Goal: Task Accomplishment & Management: Use online tool/utility

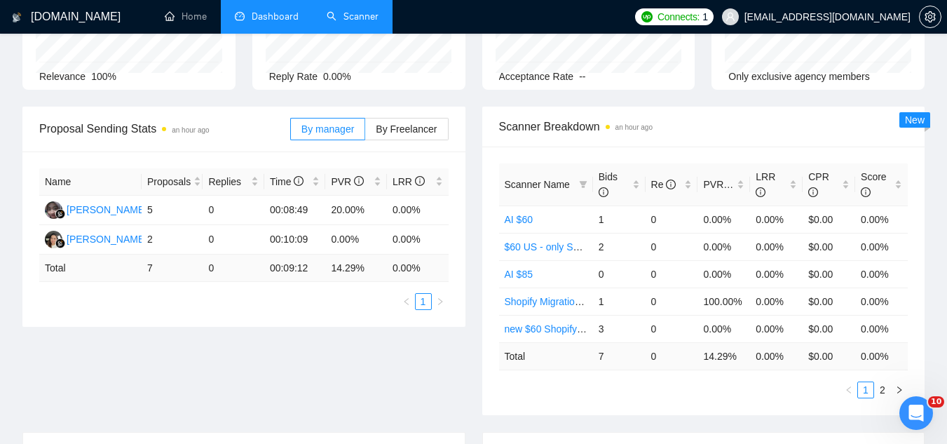
click at [356, 18] on link "Scanner" at bounding box center [353, 17] width 52 height 12
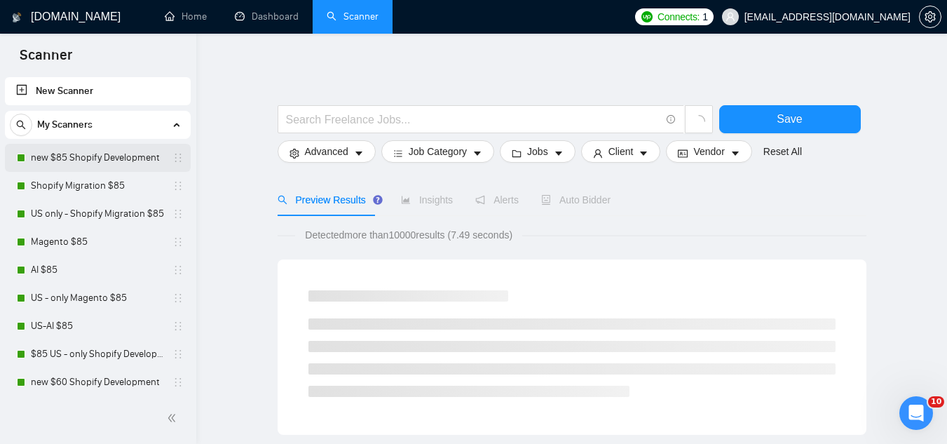
click at [97, 169] on link "new $85 Shopify Development" at bounding box center [97, 158] width 133 height 28
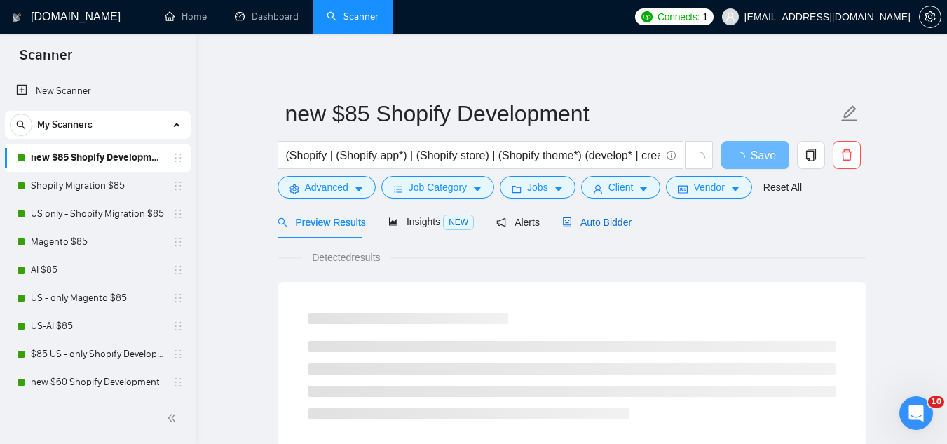
click at [594, 217] on span "Auto Bidder" at bounding box center [596, 222] width 69 height 11
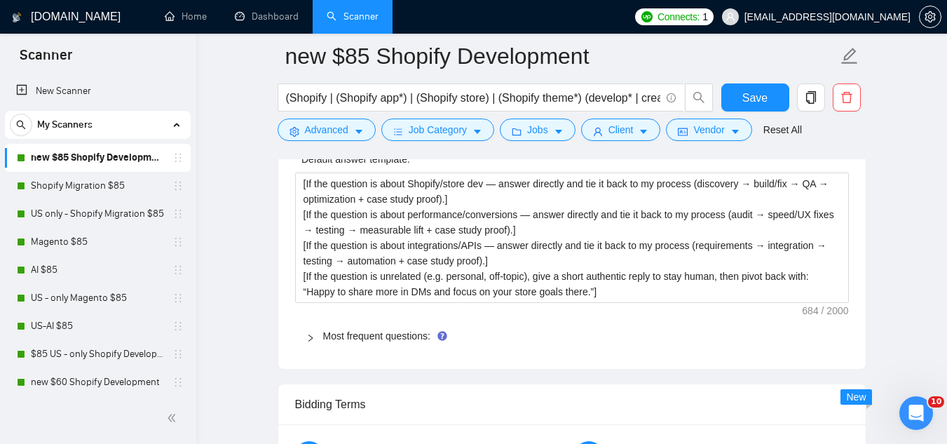
scroll to position [2102, 0]
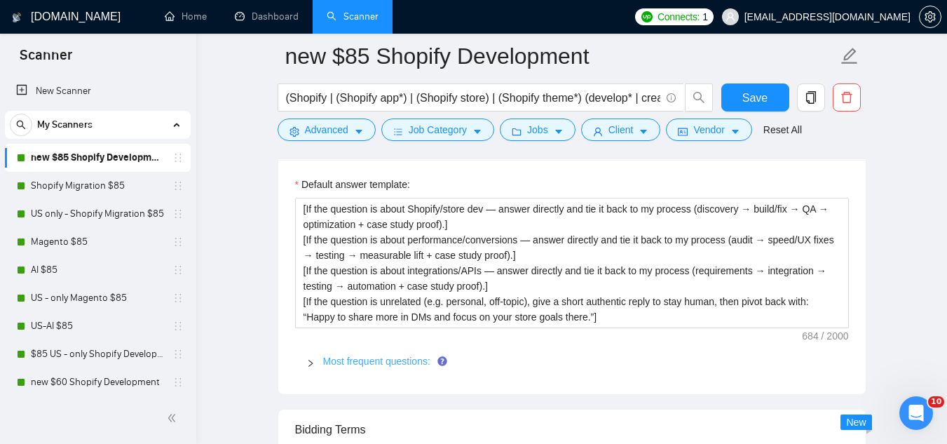
click at [412, 355] on link "Most frequent questions:" at bounding box center [376, 360] width 107 height 11
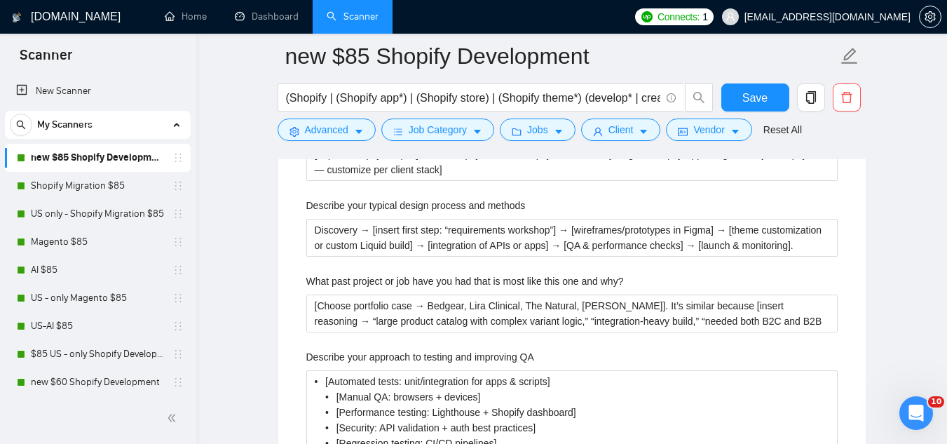
scroll to position [2523, 0]
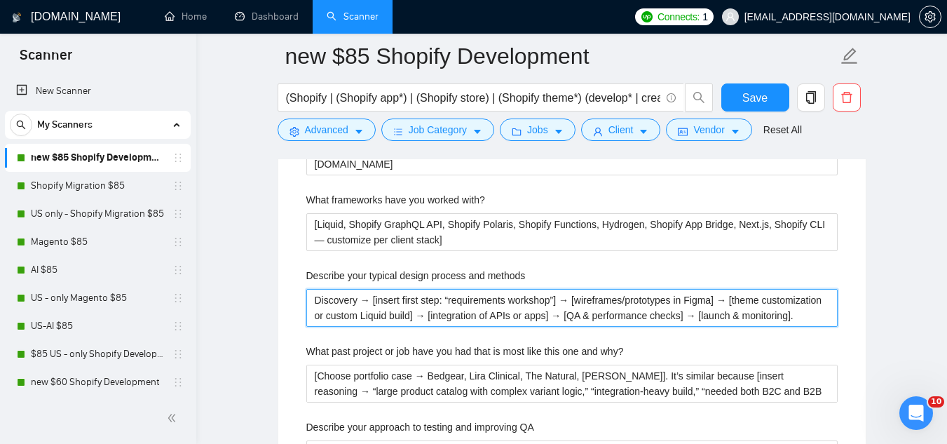
click at [376, 289] on methods "Discovery → [insert first step: “requirements workshop”] → [wireframes/prototyp…" at bounding box center [571, 308] width 531 height 38
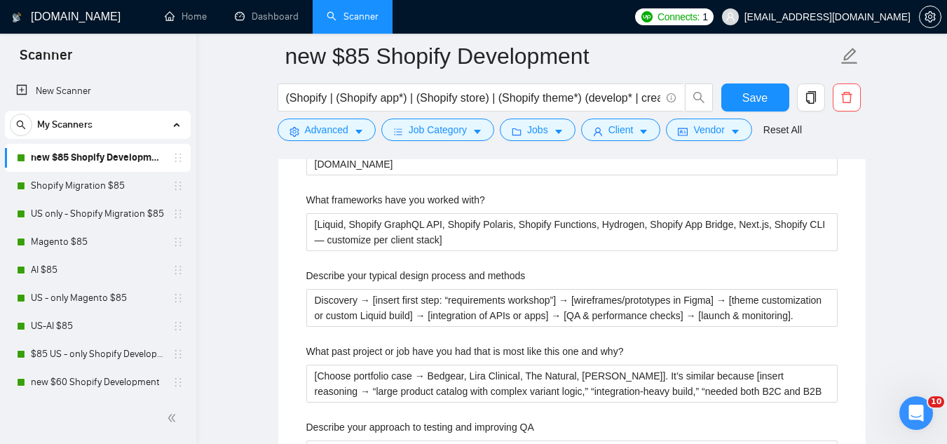
click at [343, 268] on label "Describe your typical design process and methods" at bounding box center [415, 275] width 219 height 15
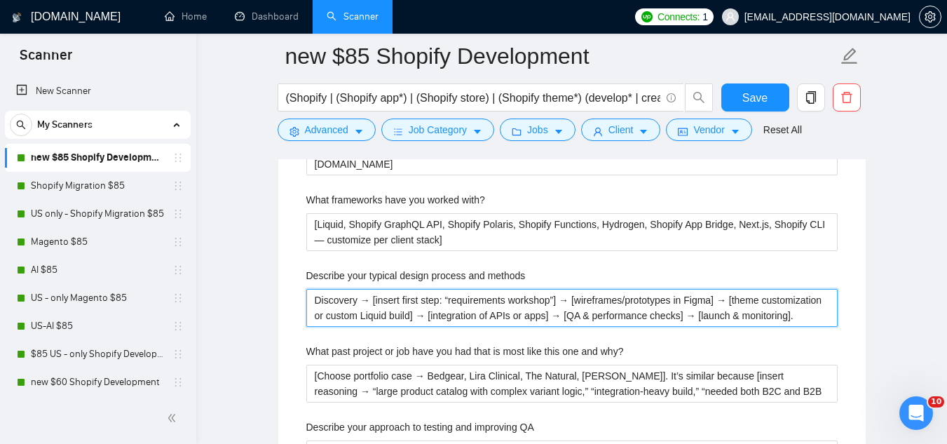
click at [343, 289] on methods "Discovery → [insert first step: “requirements workshop”] → [wireframes/prototyp…" at bounding box center [571, 308] width 531 height 38
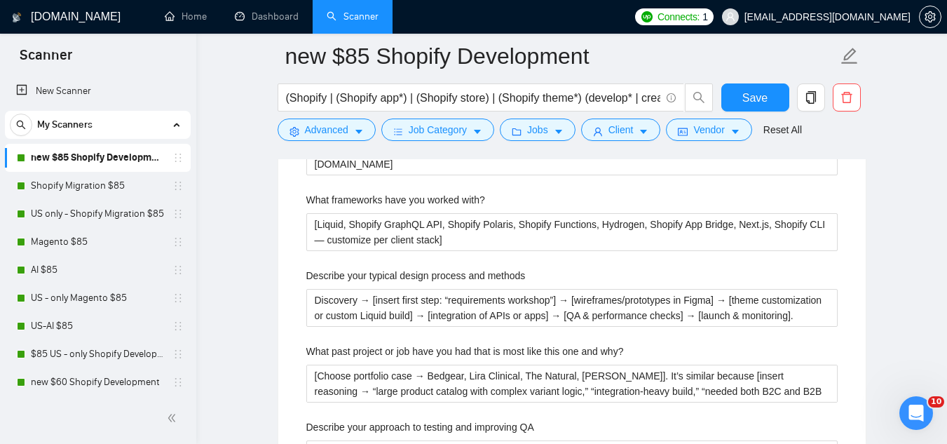
click at [343, 268] on label "Describe your typical design process and methods" at bounding box center [415, 275] width 219 height 15
click at [343, 289] on methods "Discovery → [insert first step: “requirements workshop”] → [wireframes/prototyp…" at bounding box center [571, 308] width 531 height 38
click at [343, 268] on label "Describe your typical design process and methods" at bounding box center [415, 275] width 219 height 15
click at [343, 289] on methods "Discovery → [insert first step: “requirements workshop”] → [wireframes/prototyp…" at bounding box center [571, 308] width 531 height 38
click at [854, 8] on span "[EMAIL_ADDRESS][DOMAIN_NAME]" at bounding box center [815, 16] width 205 height 45
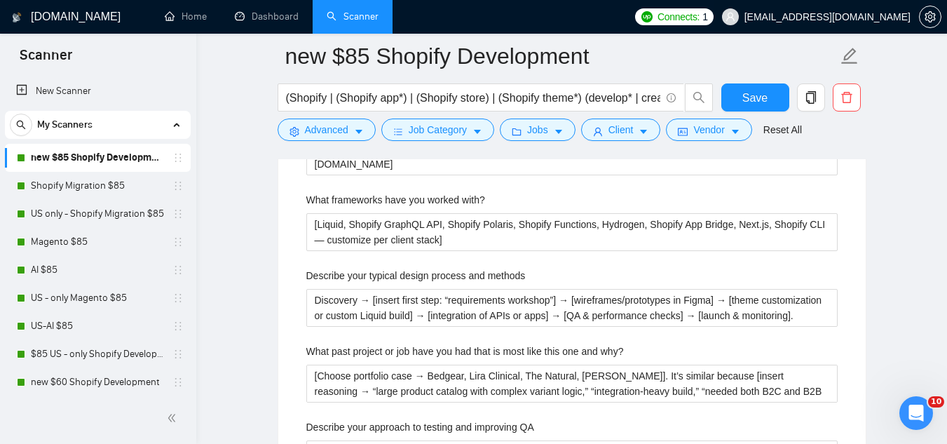
click at [854, 8] on span "[EMAIL_ADDRESS][DOMAIN_NAME]" at bounding box center [815, 16] width 205 height 45
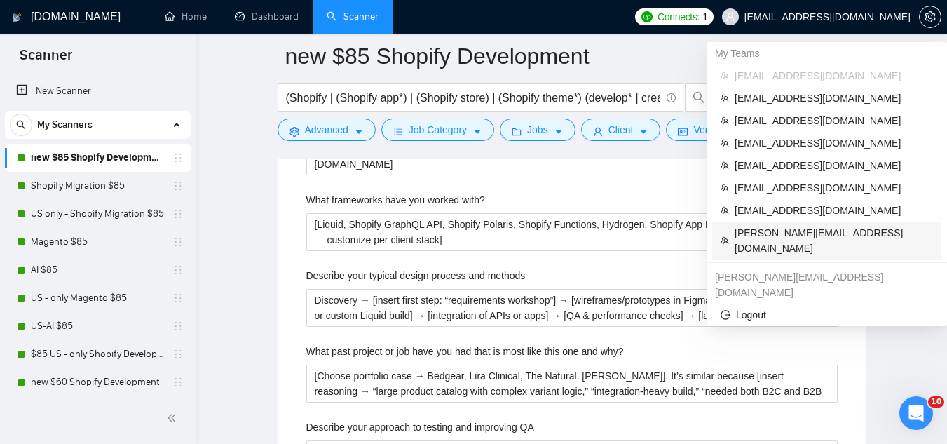
drag, startPoint x: 793, startPoint y: 236, endPoint x: 311, endPoint y: 43, distance: 519.2
click at [793, 235] on span "[PERSON_NAME][EMAIL_ADDRESS][DOMAIN_NAME]" at bounding box center [833, 240] width 198 height 31
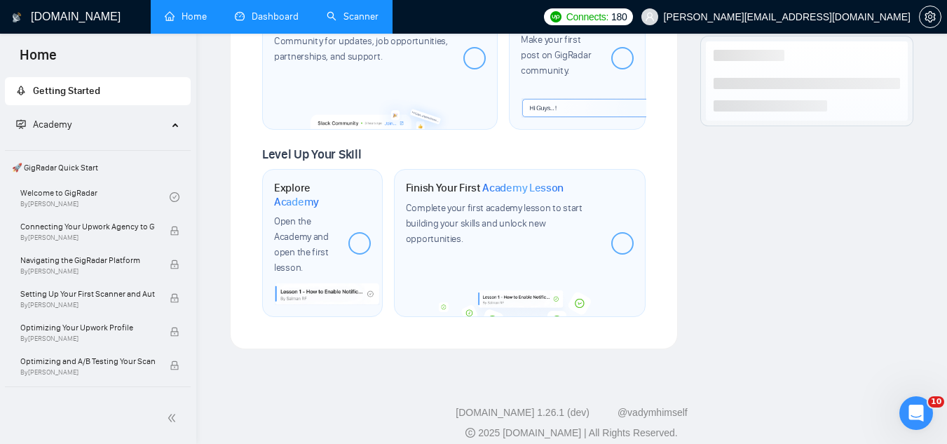
click at [282, 15] on link "Dashboard" at bounding box center [267, 17] width 64 height 12
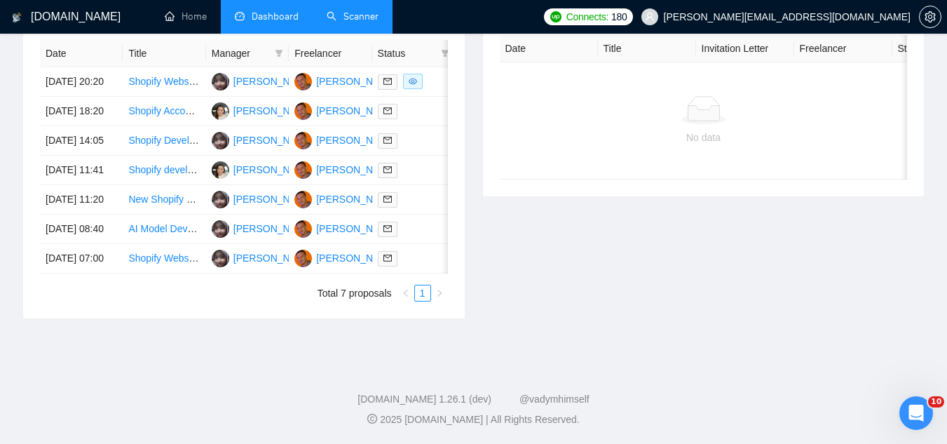
scroll to position [392, 0]
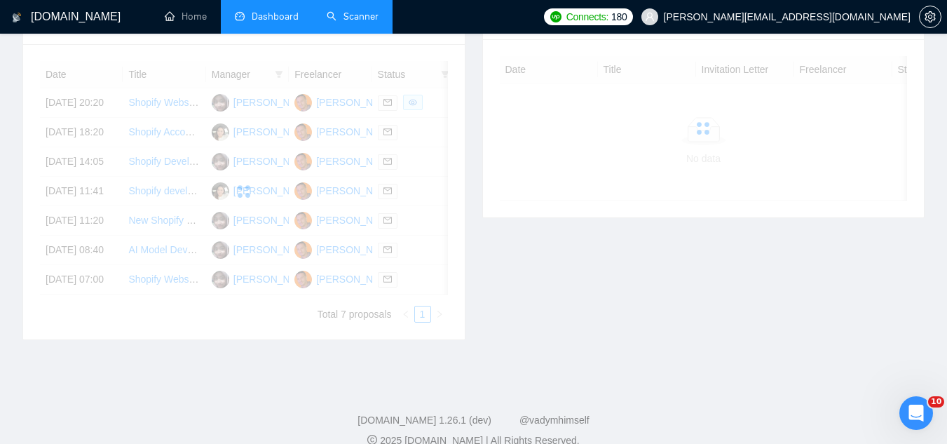
click at [357, 22] on link "Scanner" at bounding box center [353, 17] width 52 height 12
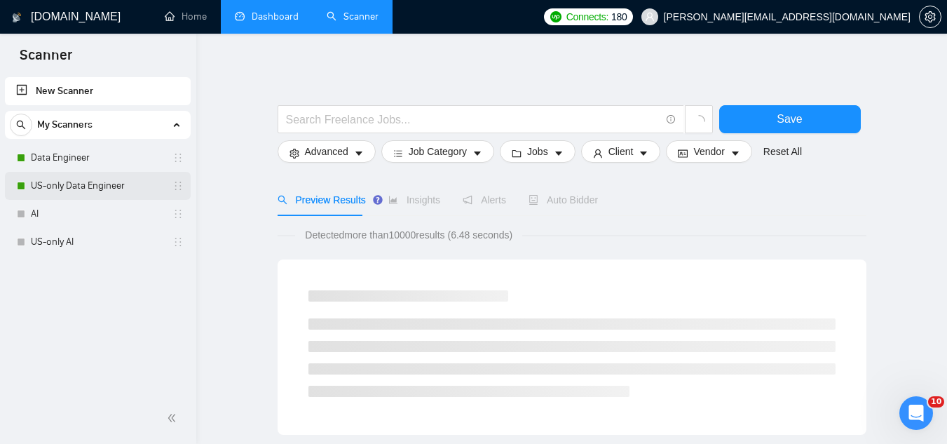
click at [64, 191] on link "US-only Data Engineer" at bounding box center [97, 186] width 133 height 28
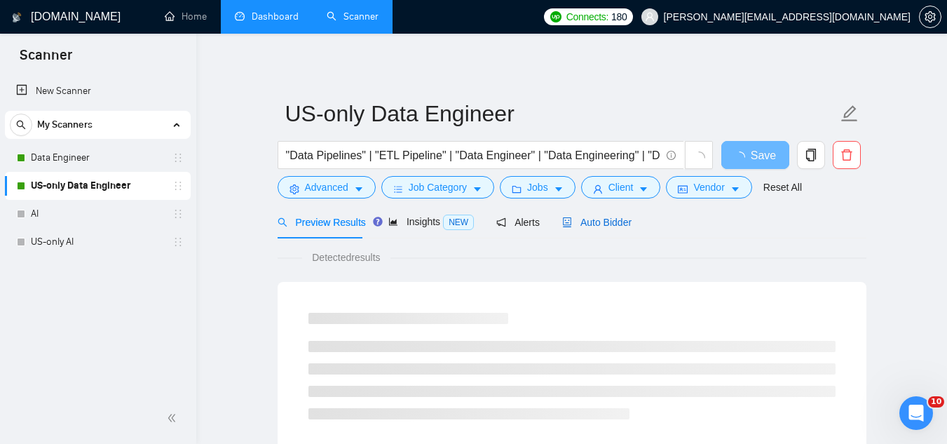
click at [605, 219] on span "Auto Bidder" at bounding box center [596, 222] width 69 height 11
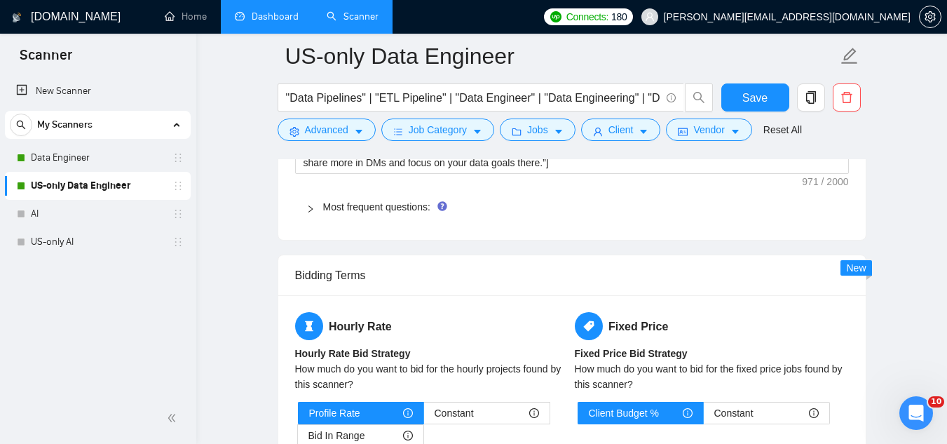
scroll to position [2102, 0]
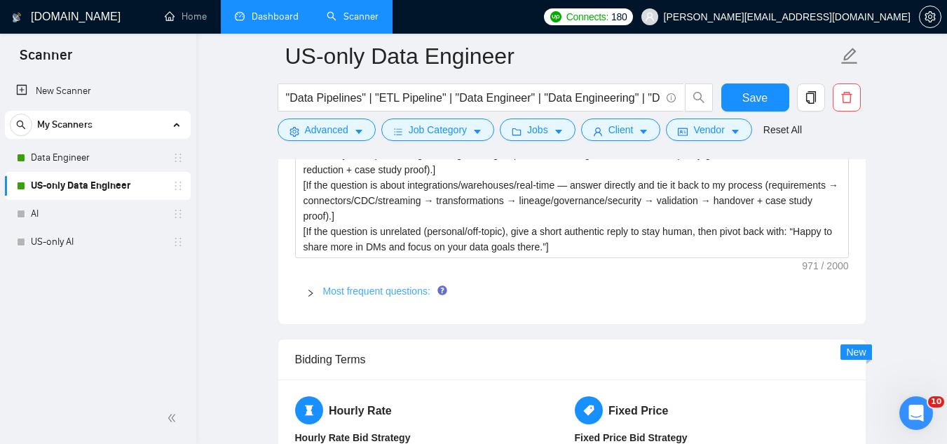
click at [374, 291] on link "Most frequent questions:" at bounding box center [376, 290] width 107 height 11
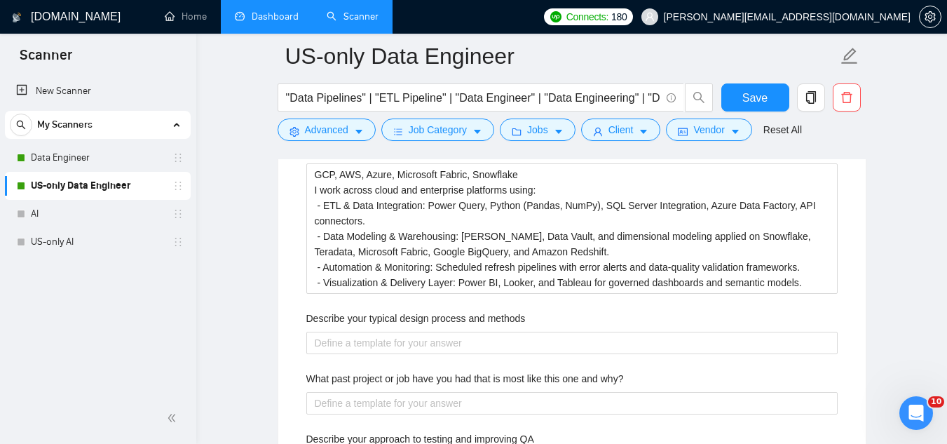
scroll to position [2663, 0]
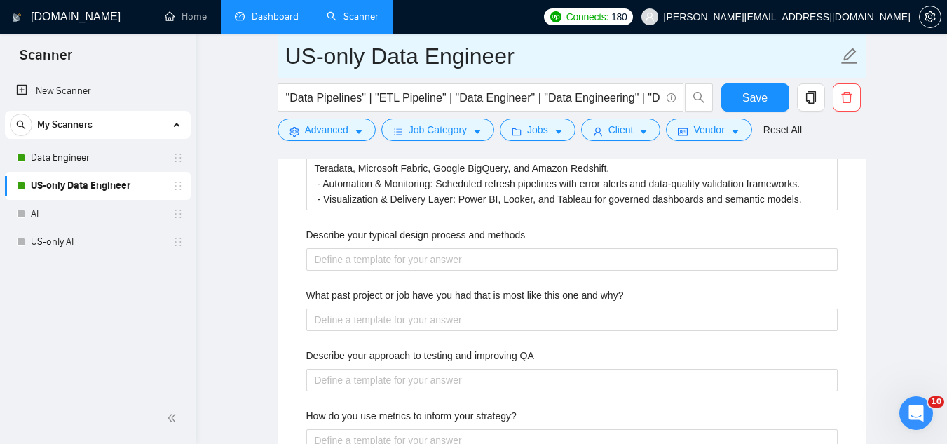
drag, startPoint x: 385, startPoint y: 65, endPoint x: 512, endPoint y: 74, distance: 127.2
click at [512, 74] on span "US-only Data Engineer" at bounding box center [572, 56] width 589 height 44
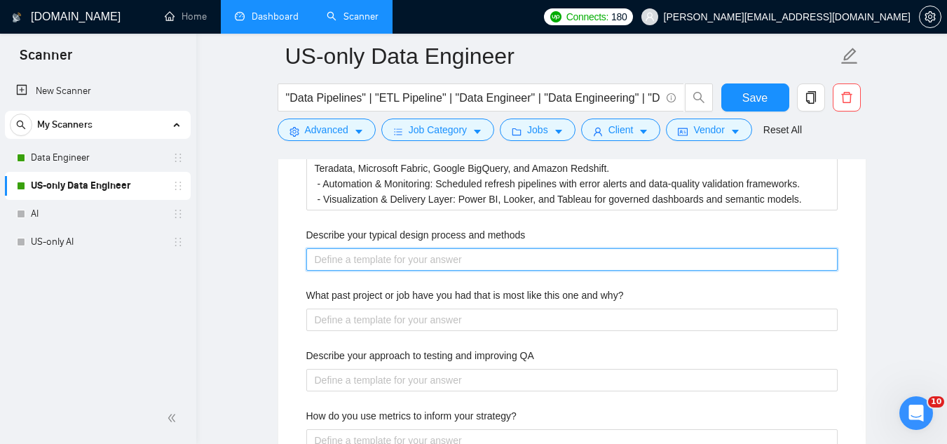
click at [464, 257] on methods "Describe your typical design process and methods" at bounding box center [571, 259] width 531 height 22
paste methods "Discovery → [initial step: “data audit & requirements workshop”] → [design data…"
type methods "Discovery → [initial step: “data audit & requirements workshop”] → [design data…"
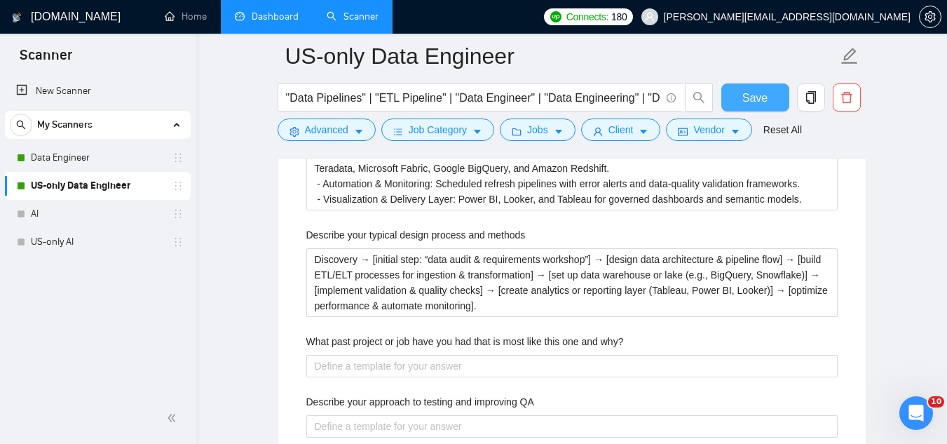
click at [753, 97] on span "Save" at bounding box center [754, 98] width 25 height 18
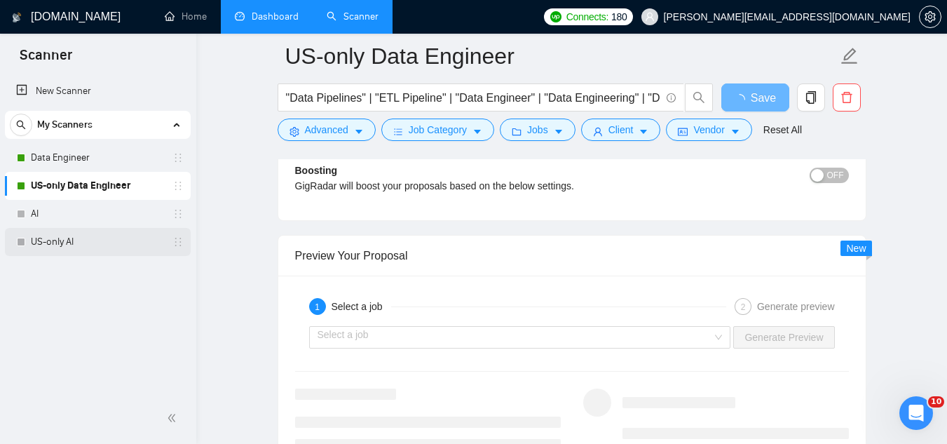
click at [71, 247] on link "US-only AI" at bounding box center [97, 242] width 133 height 28
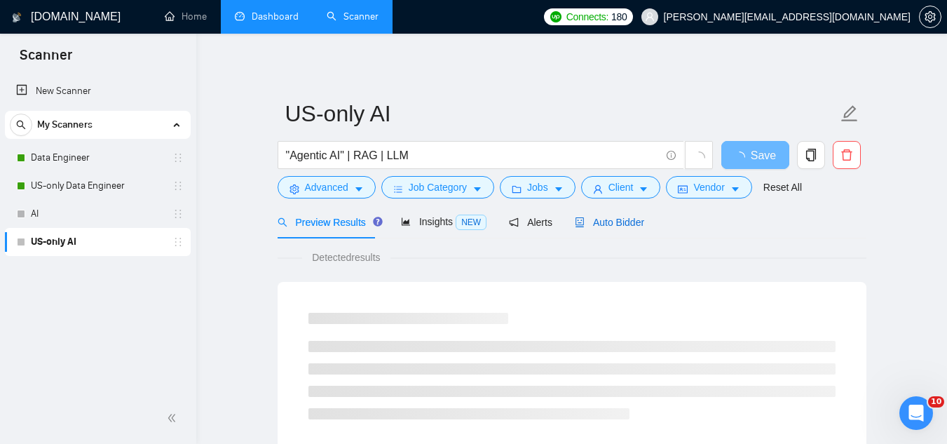
click at [613, 214] on div "Auto Bidder" at bounding box center [609, 221] width 69 height 15
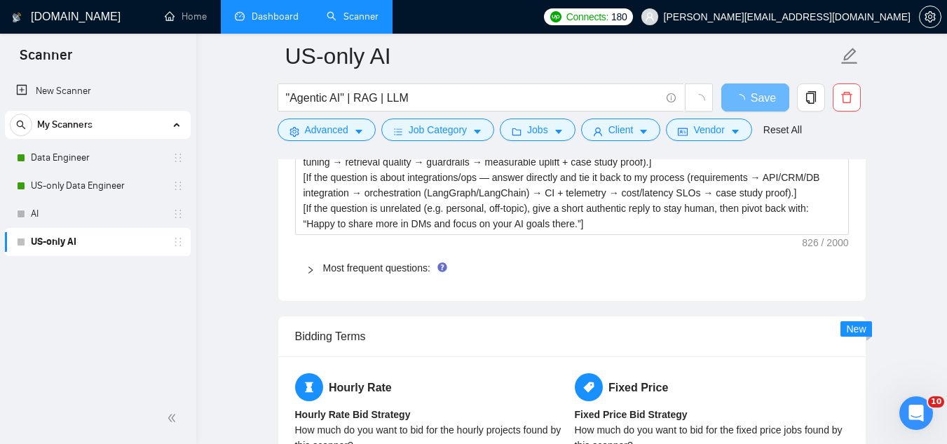
scroll to position [2032, 0]
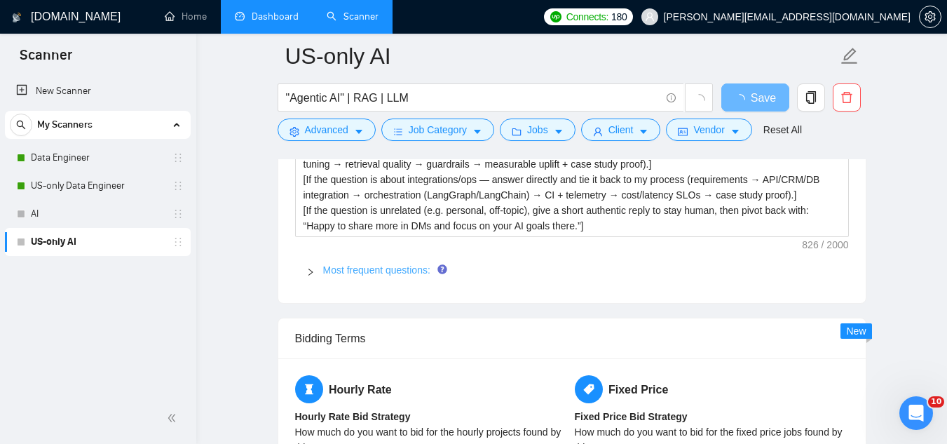
click at [354, 272] on link "Most frequent questions:" at bounding box center [376, 269] width 107 height 11
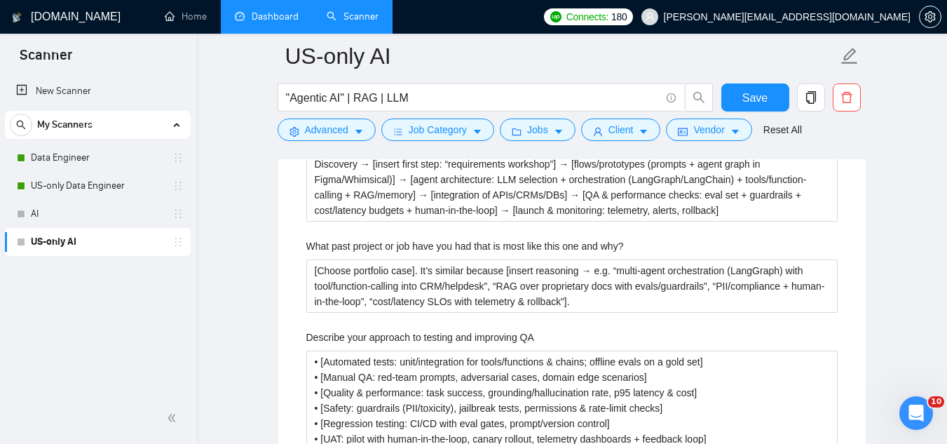
scroll to position [2733, 0]
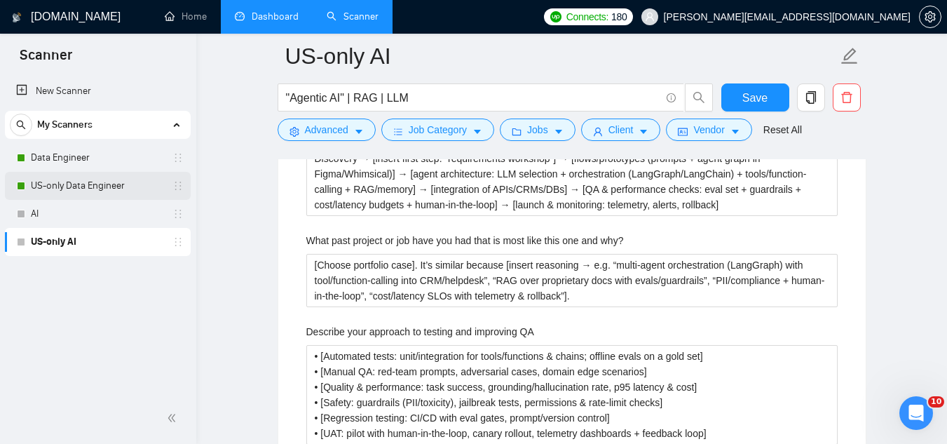
click at [87, 192] on link "US-only Data Engineer" at bounding box center [97, 186] width 133 height 28
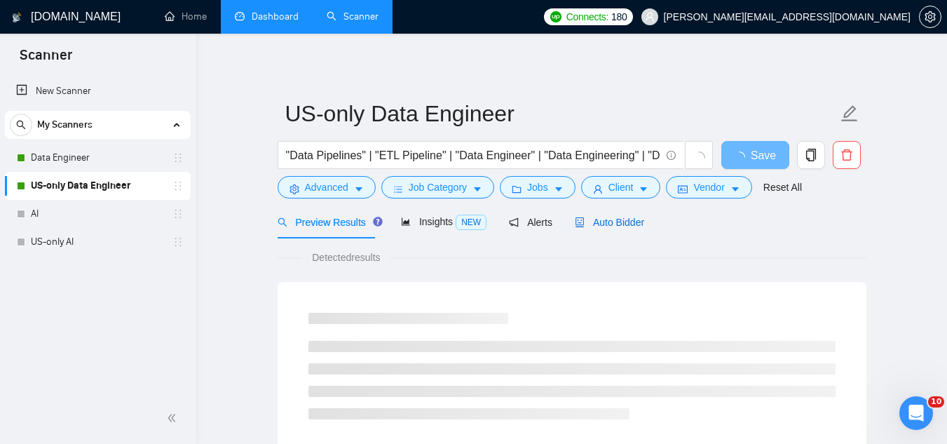
click at [610, 219] on span "Auto Bidder" at bounding box center [609, 222] width 69 height 11
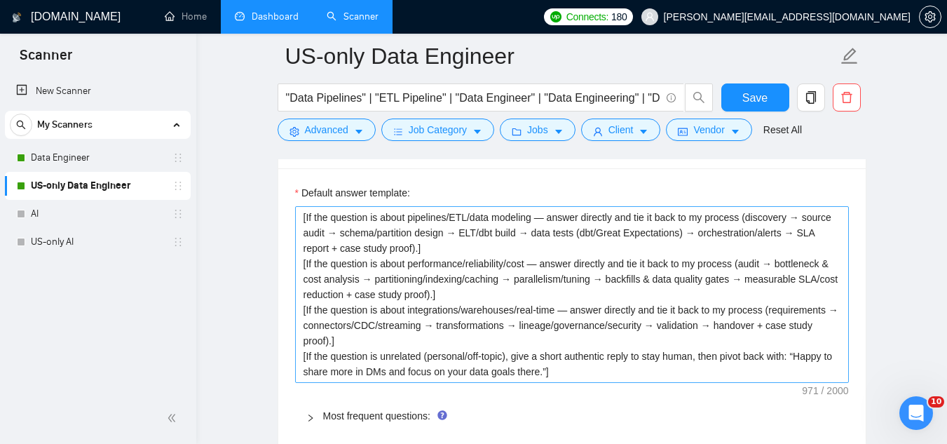
scroll to position [2102, 0]
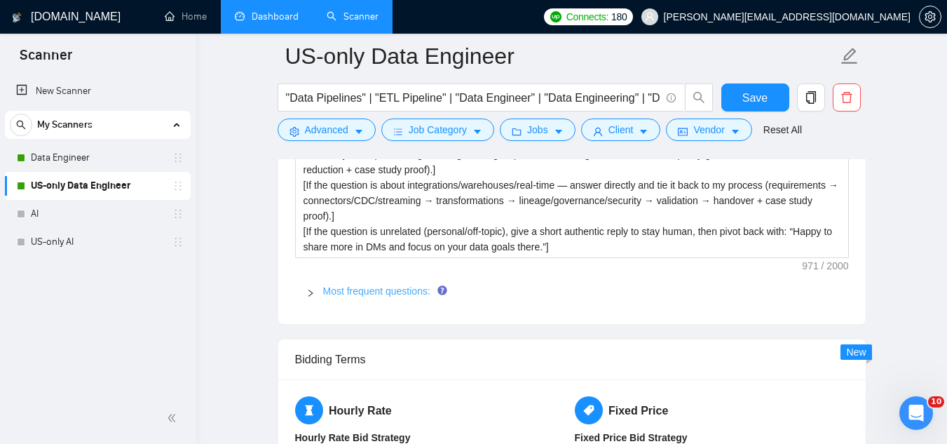
click at [390, 292] on link "Most frequent questions:" at bounding box center [376, 290] width 107 height 11
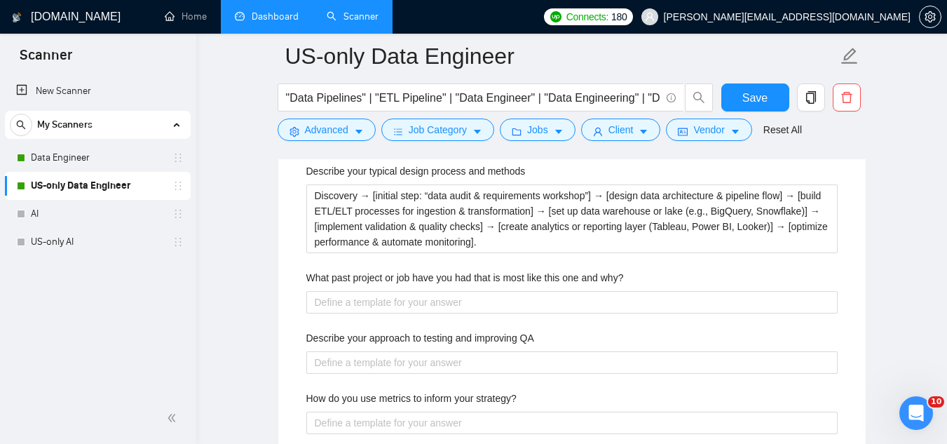
scroll to position [2733, 0]
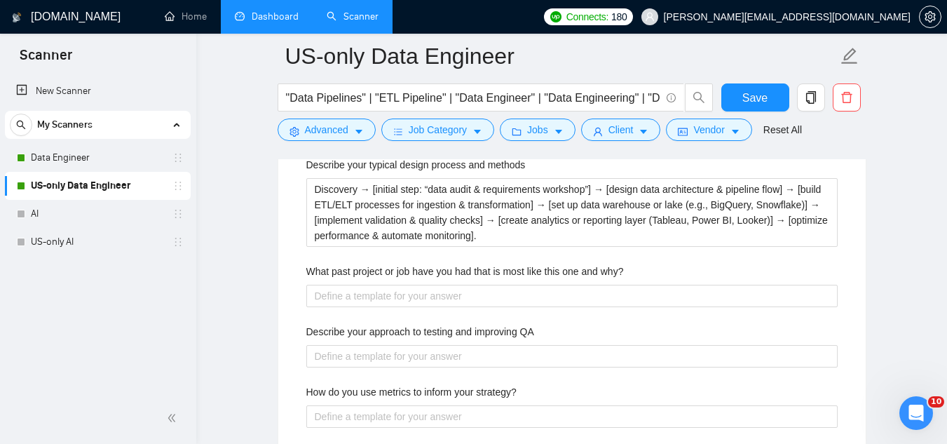
click at [386, 270] on label "What past project or job have you had that is most like this one and why?" at bounding box center [464, 270] width 317 height 15
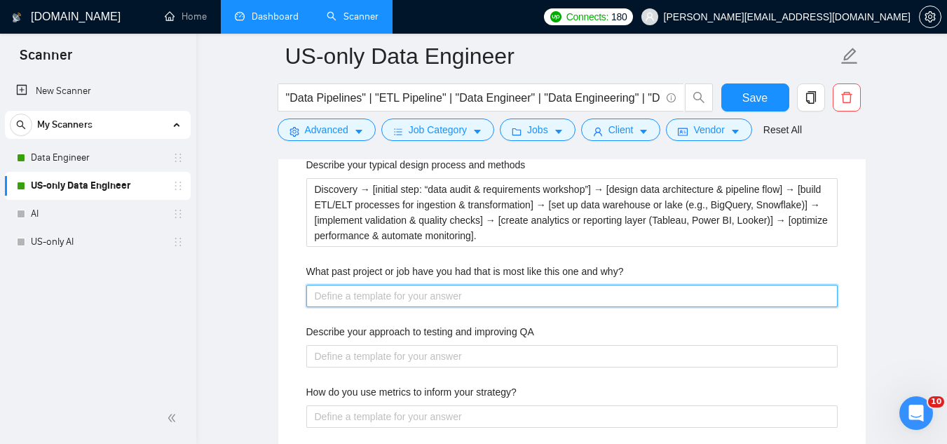
click at [386, 285] on why\? "What past project or job have you had that is most like this one and why?" at bounding box center [571, 296] width 531 height 22
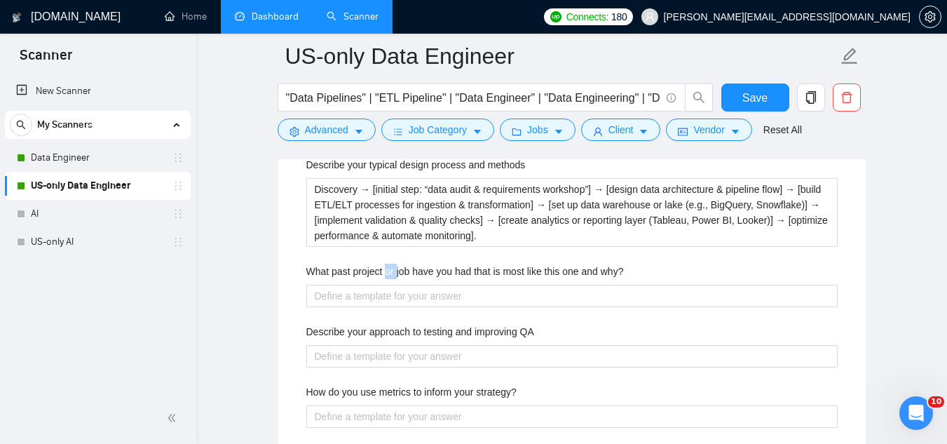
click at [386, 270] on label "What past project or job have you had that is most like this one and why?" at bounding box center [464, 270] width 317 height 15
click at [386, 285] on why\? "What past project or job have you had that is most like this one and why?" at bounding box center [571, 296] width 531 height 22
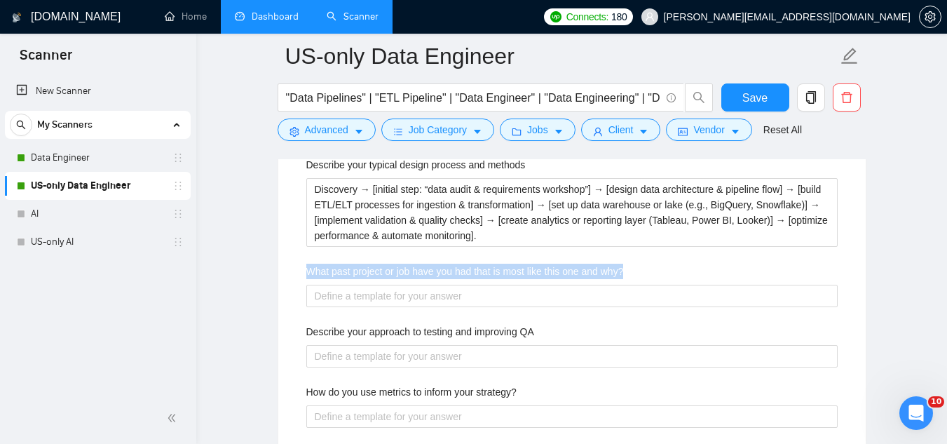
click at [386, 270] on label "What past project or job have you had that is most like this one and why?" at bounding box center [464, 270] width 317 height 15
click at [386, 285] on why\? "What past project or job have you had that is most like this one and why?" at bounding box center [571, 296] width 531 height 22
click at [386, 270] on label "What past project or job have you had that is most like this one and why?" at bounding box center [464, 270] width 317 height 15
click at [386, 285] on why\? "What past project or job have you had that is most like this one and why?" at bounding box center [571, 296] width 531 height 22
copy label "What past project or job have you had that is most like this one and why?"
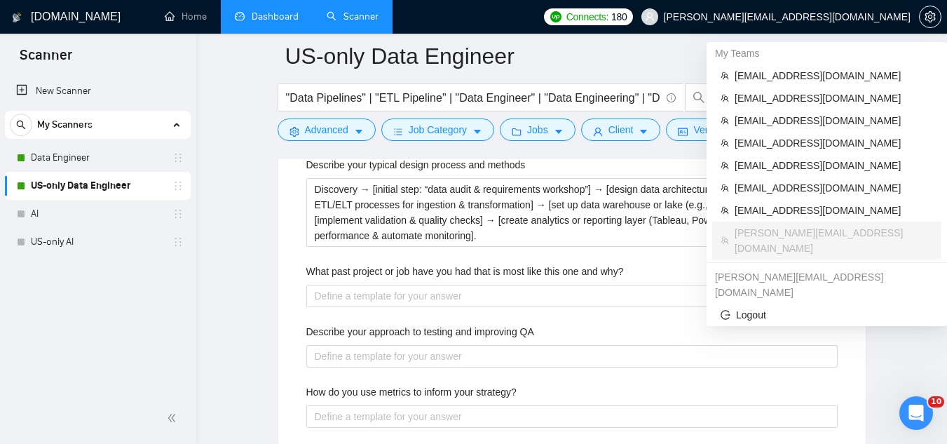
click at [819, 17] on span "[PERSON_NAME][EMAIL_ADDRESS][DOMAIN_NAME]" at bounding box center [787, 17] width 247 height 0
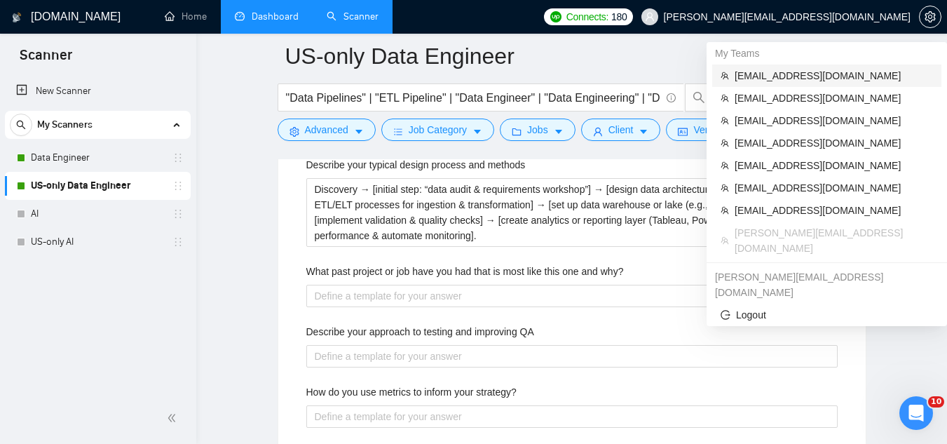
click at [803, 71] on span "[EMAIL_ADDRESS][DOMAIN_NAME]" at bounding box center [833, 75] width 198 height 15
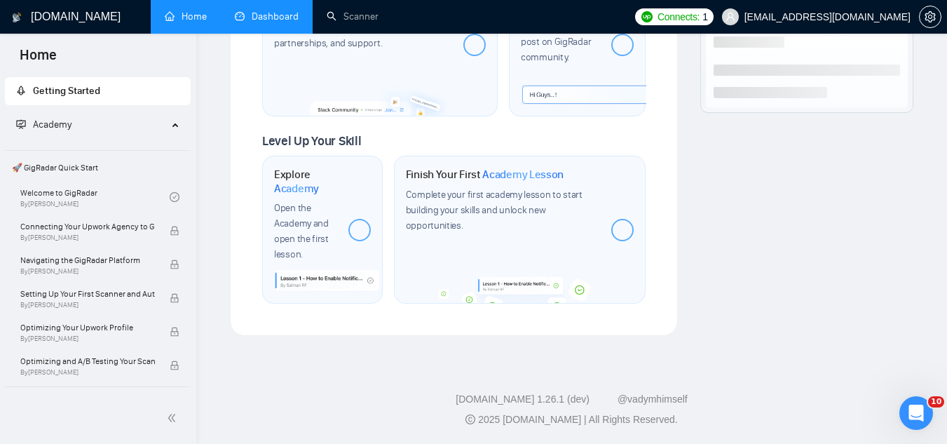
scroll to position [845, 0]
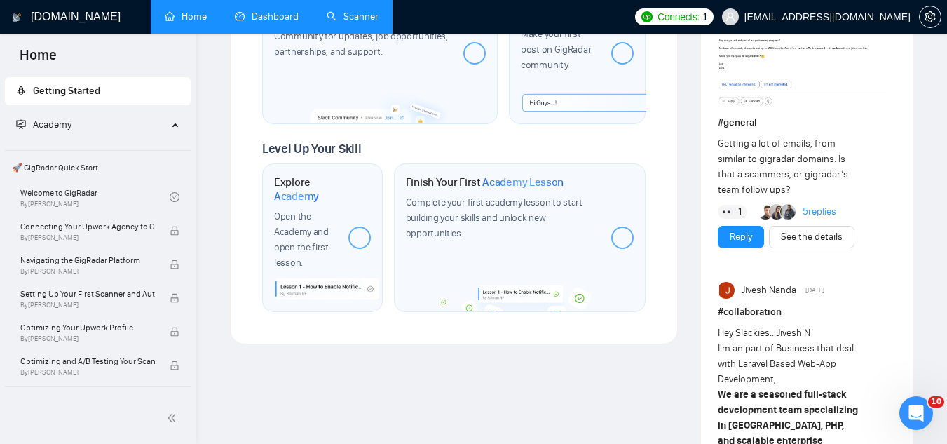
click at [364, 16] on link "Scanner" at bounding box center [353, 17] width 52 height 12
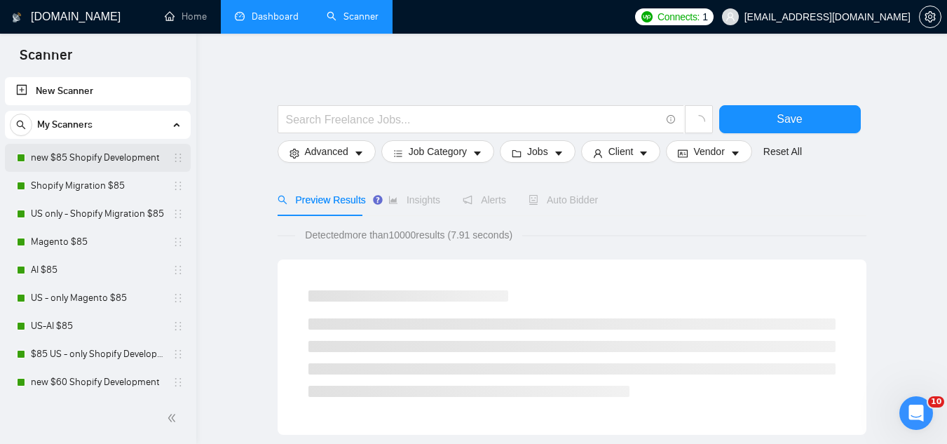
click at [106, 165] on link "new $85 Shopify Development" at bounding box center [97, 158] width 133 height 28
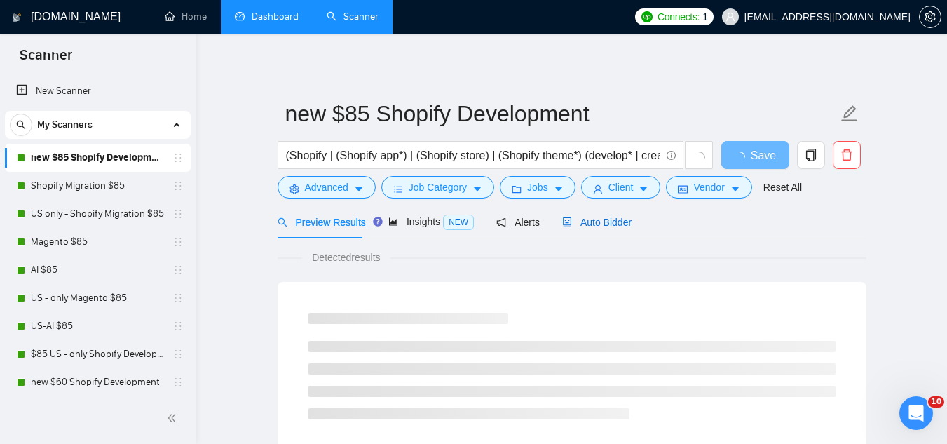
click at [605, 220] on span "Auto Bidder" at bounding box center [596, 222] width 69 height 11
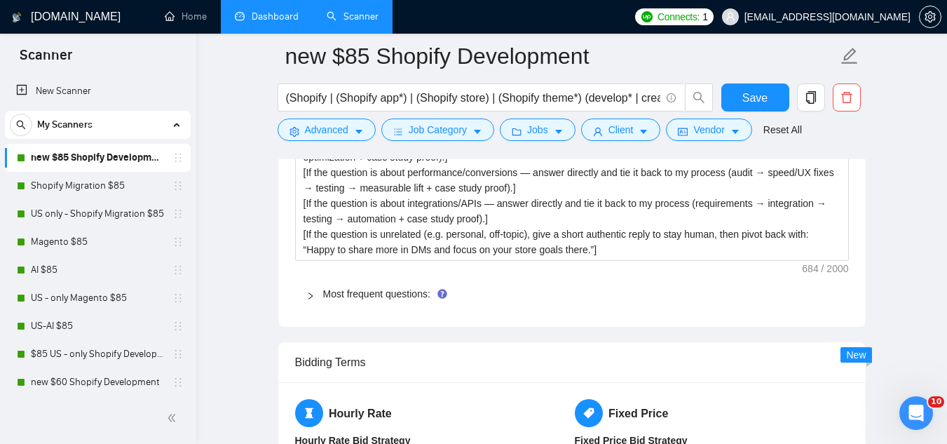
scroll to position [2243, 0]
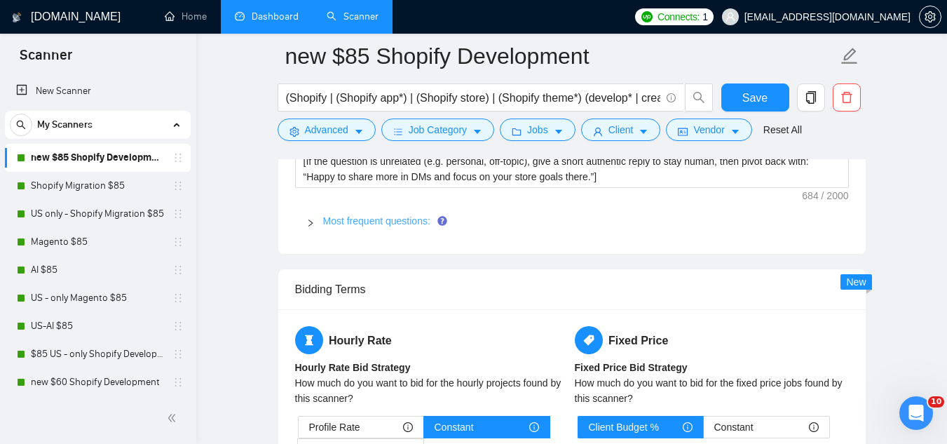
click at [364, 215] on link "Most frequent questions:" at bounding box center [376, 220] width 107 height 11
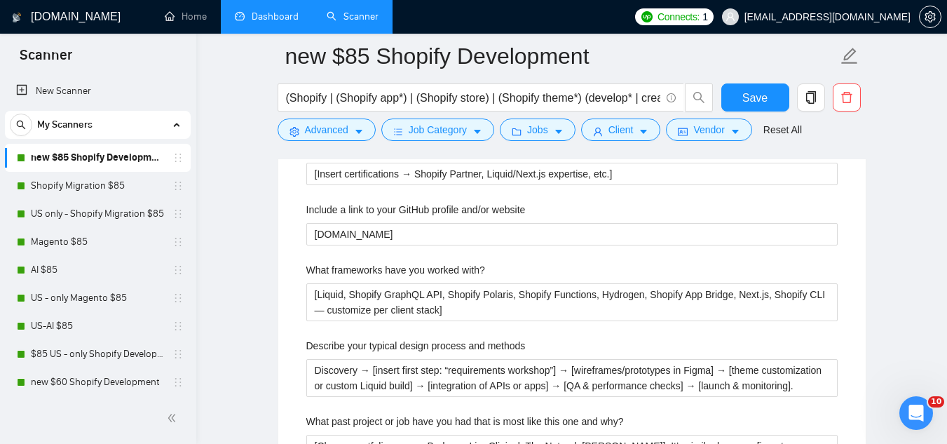
scroll to position [2523, 0]
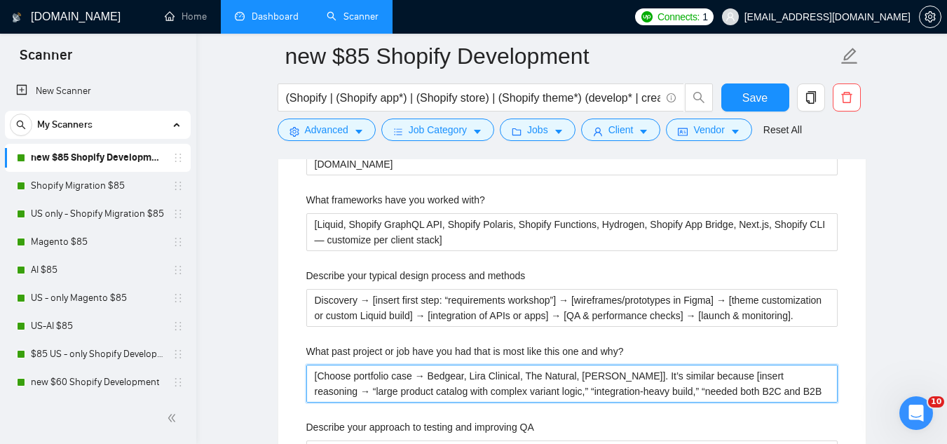
click at [411, 364] on why\? "[Choose portfolio case → Bedgear, Lira Clinical, The Natural, [PERSON_NAME]]. I…" at bounding box center [571, 383] width 531 height 38
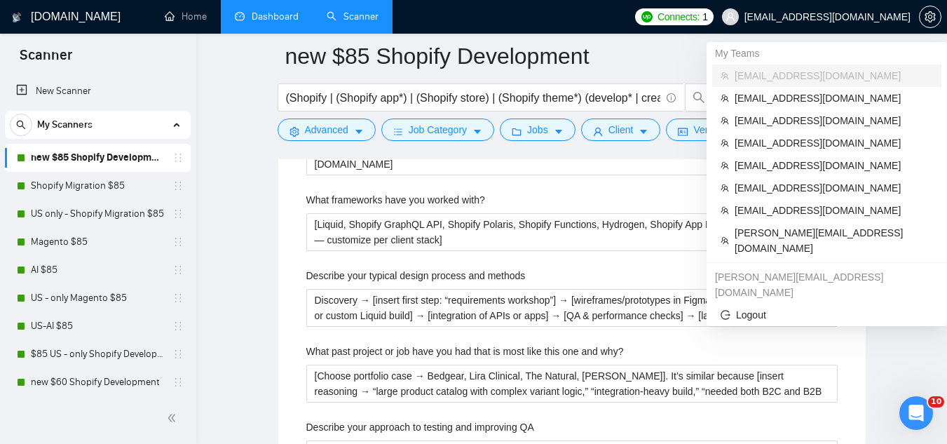
click at [849, 4] on span "[EMAIL_ADDRESS][DOMAIN_NAME]" at bounding box center [815, 16] width 205 height 45
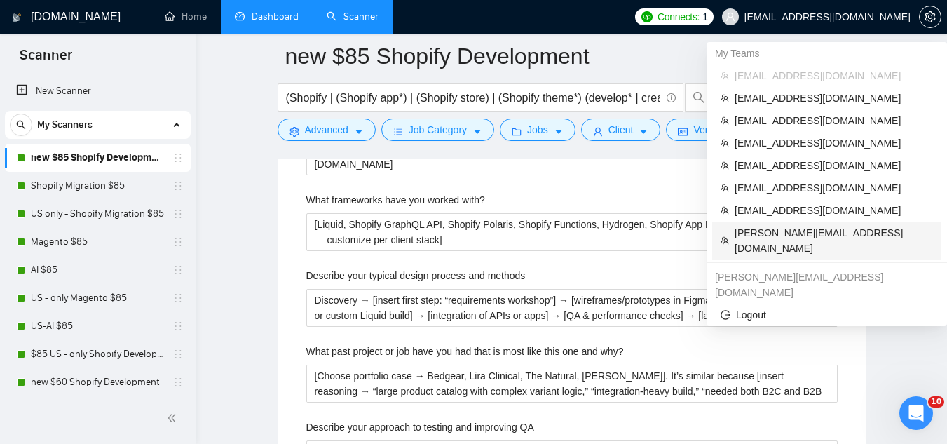
click at [757, 233] on span "[PERSON_NAME][EMAIL_ADDRESS][DOMAIN_NAME]" at bounding box center [833, 240] width 198 height 31
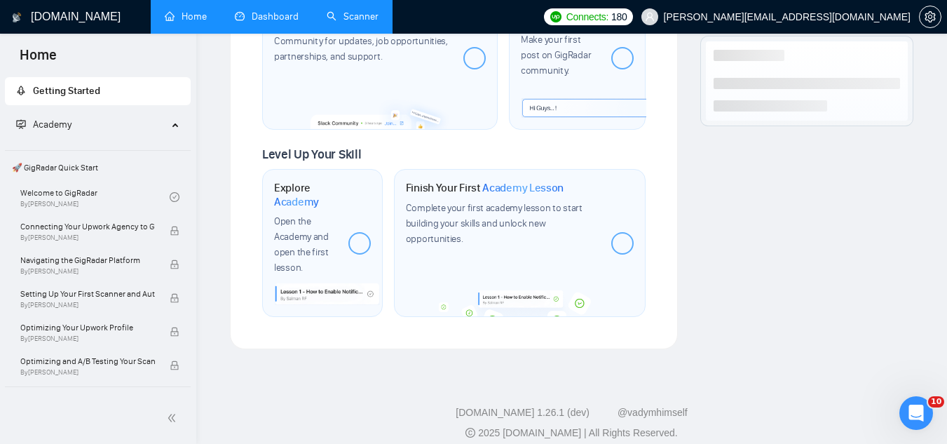
drag, startPoint x: 263, startPoint y: 25, endPoint x: 334, endPoint y: 28, distance: 70.9
click at [263, 22] on link "Dashboard" at bounding box center [267, 17] width 64 height 12
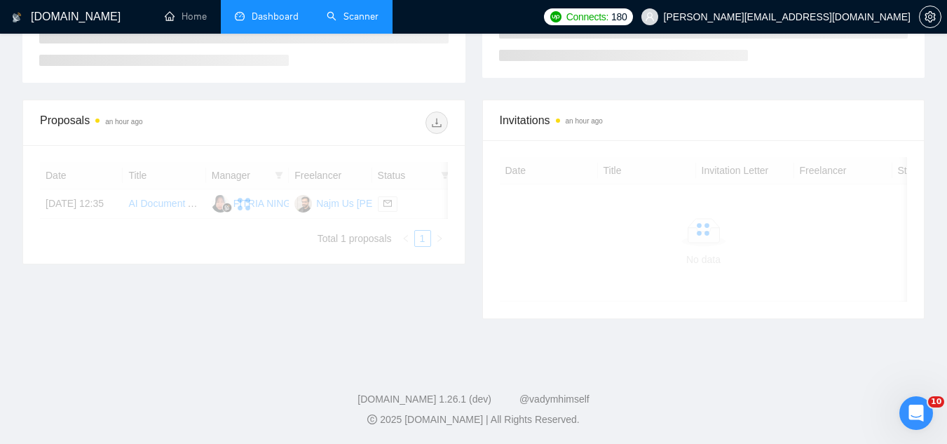
scroll to position [302, 0]
click at [349, 18] on link "Scanner" at bounding box center [353, 17] width 52 height 12
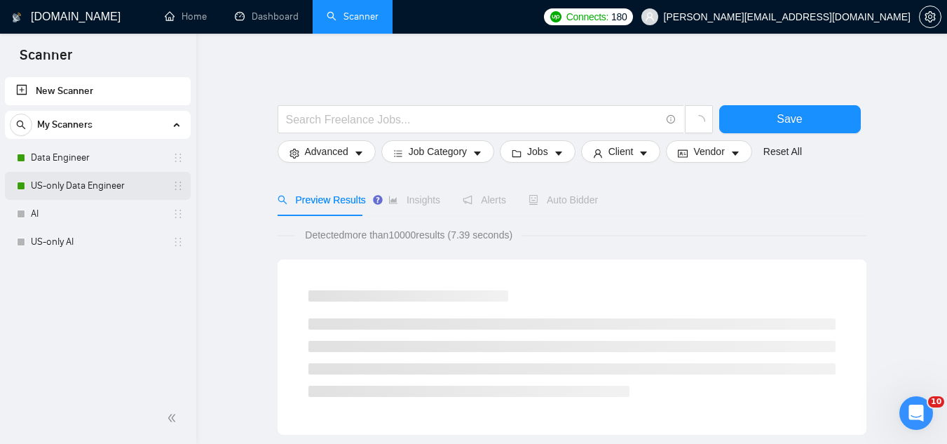
click at [88, 187] on link "US-only Data Engineer" at bounding box center [97, 186] width 133 height 28
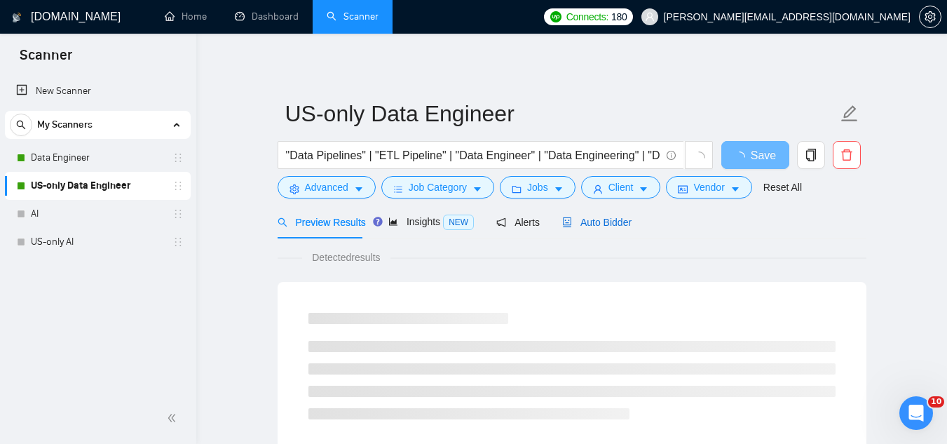
click at [614, 228] on span "Auto Bidder" at bounding box center [596, 222] width 69 height 11
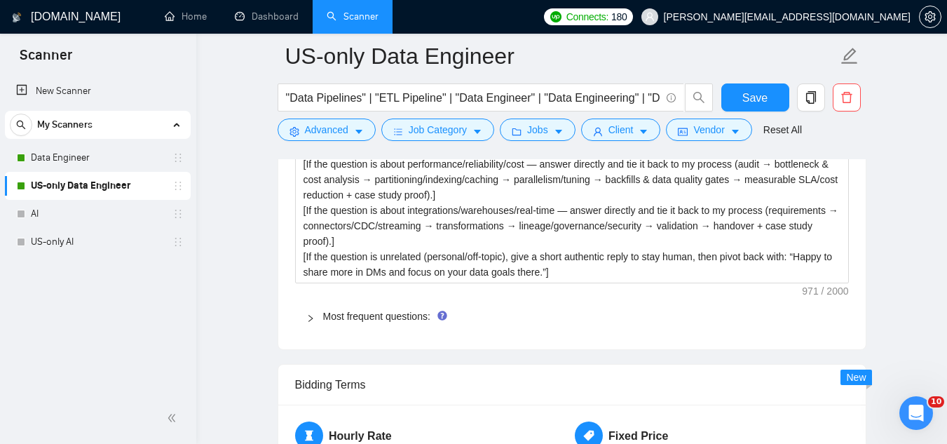
scroll to position [2102, 0]
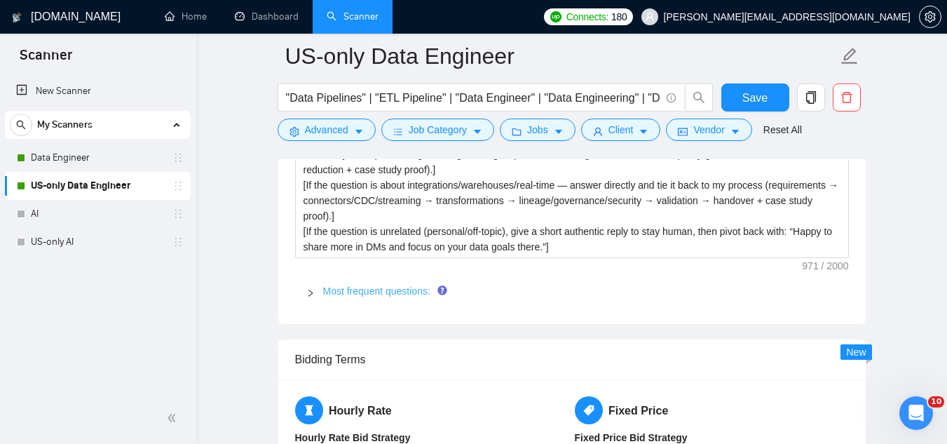
click at [358, 288] on link "Most frequent questions:" at bounding box center [376, 290] width 107 height 11
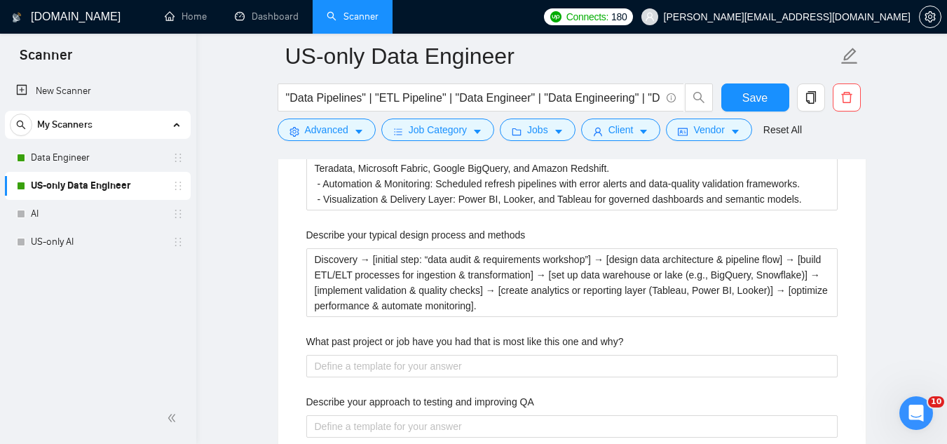
scroll to position [2733, 0]
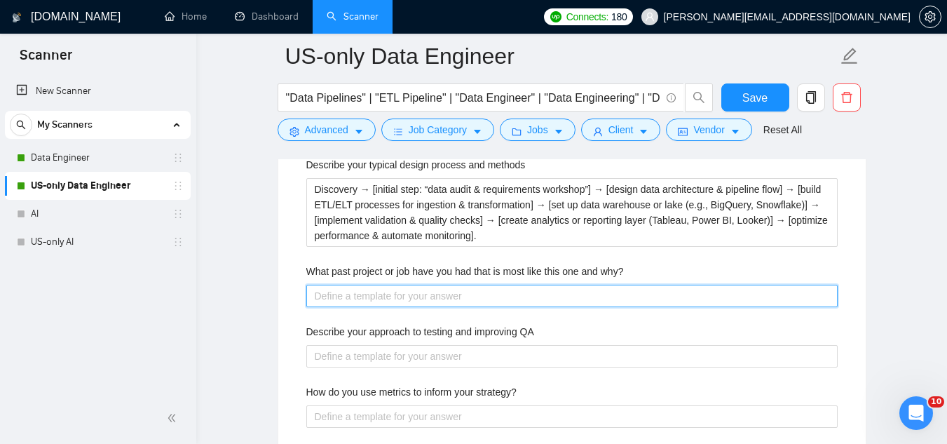
click at [357, 289] on why\? "What past project or job have you had that is most like this one and why?" at bounding box center [571, 296] width 531 height 22
paste why\? "[Choose portfolio case]. It’s similar because [insert reasoning → “involved bui…"
type why\? "[Choose portfolio case]. It’s similar because [insert reasoning → “involved bui…"
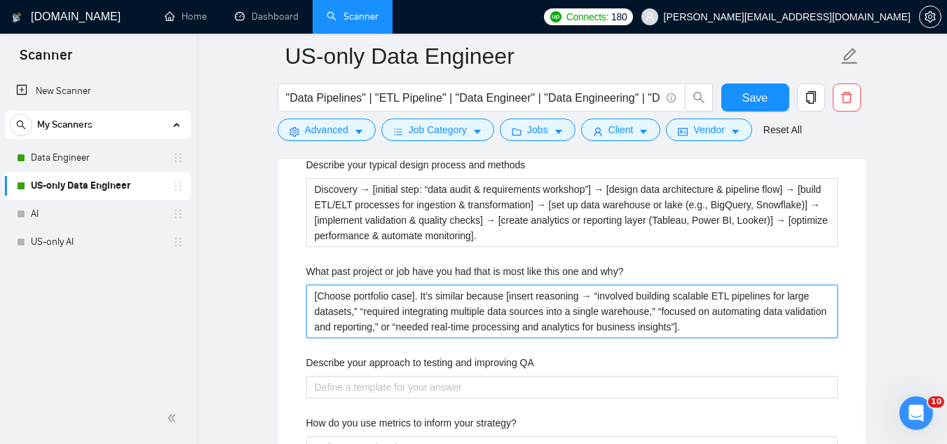
click at [588, 291] on why\? "[Choose portfolio case]. It’s similar because [insert reasoning → “involved bui…" at bounding box center [571, 311] width 531 height 53
type why\? "[Choose portfolio case]. It’s similar because [insert reasoning → e“involved bu…"
type why\? "[Choose portfolio case]. It’s similar because [insert reasoning → e.“involved b…"
type why\? "[Choose portfolio case]. It’s similar because [insert reasoning → e.g“involved …"
type why\? "[Choose portfolio case]. It’s similar because [insert reasoning → e.g.“involved…"
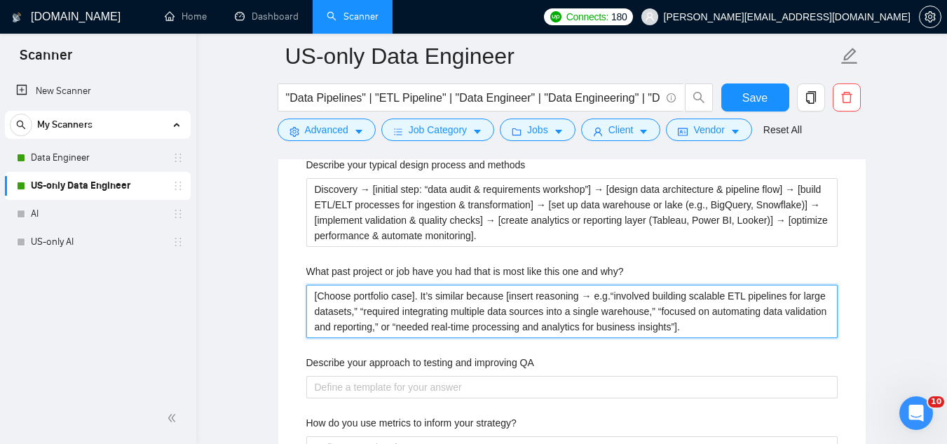
type why\? "[Choose portfolio case]. It’s similar because [insert reasoning → e.g. “involve…"
click at [434, 321] on why\? "[Choose portfolio case]. It’s similar because [insert reasoning → e.g. “involve…" at bounding box center [571, 311] width 531 height 53
type why\? "[Choose portfolio case]. It’s similar because [insert reasoning → e.g. “involve…"
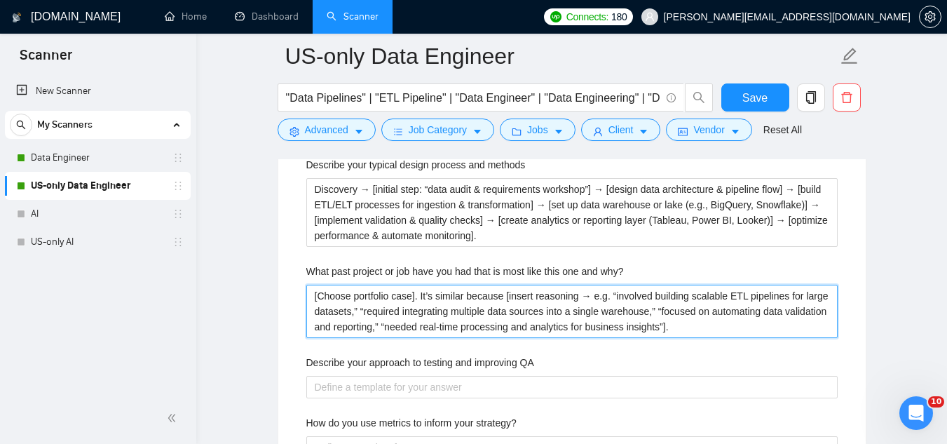
type why\? "[Choose portfolio case]. It’s similar because [insert reasoning → e.g. “involve…"
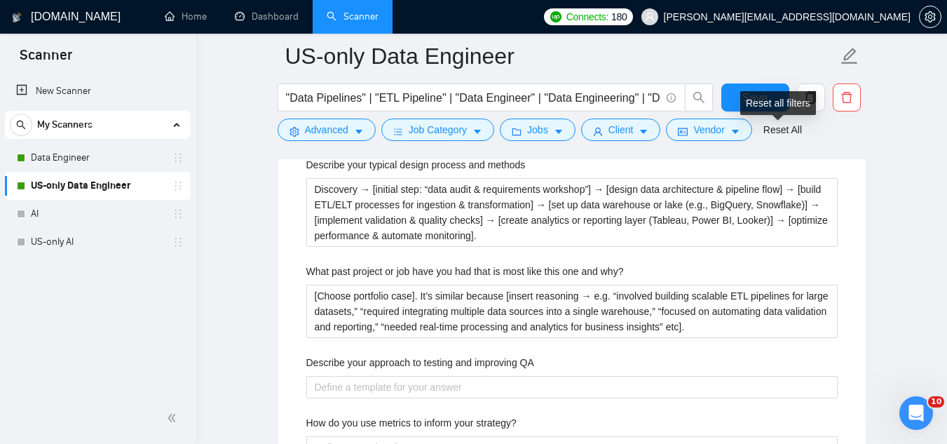
click at [754, 97] on div "Reset all filters" at bounding box center [778, 103] width 76 height 24
drag, startPoint x: 754, startPoint y: 97, endPoint x: 745, endPoint y: 88, distance: 12.9
click at [754, 97] on div "Reset all filters" at bounding box center [778, 103] width 76 height 24
click at [748, 95] on span "Save" at bounding box center [754, 98] width 25 height 18
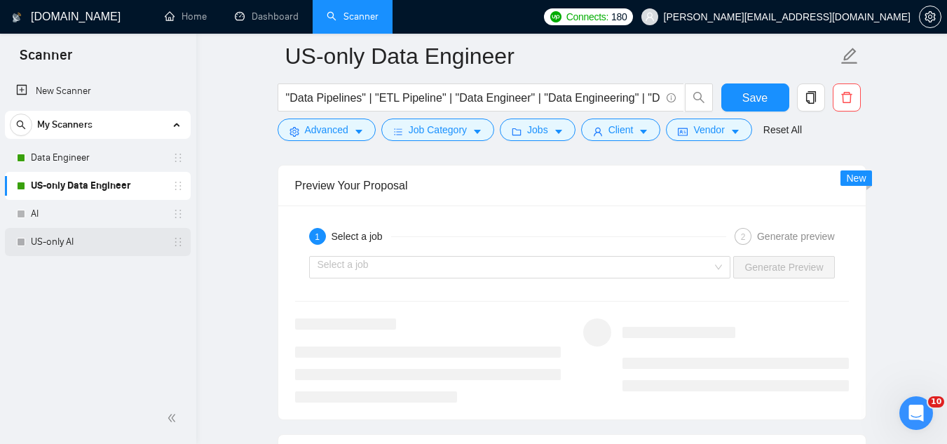
click at [49, 242] on link "US-only AI" at bounding box center [97, 242] width 133 height 28
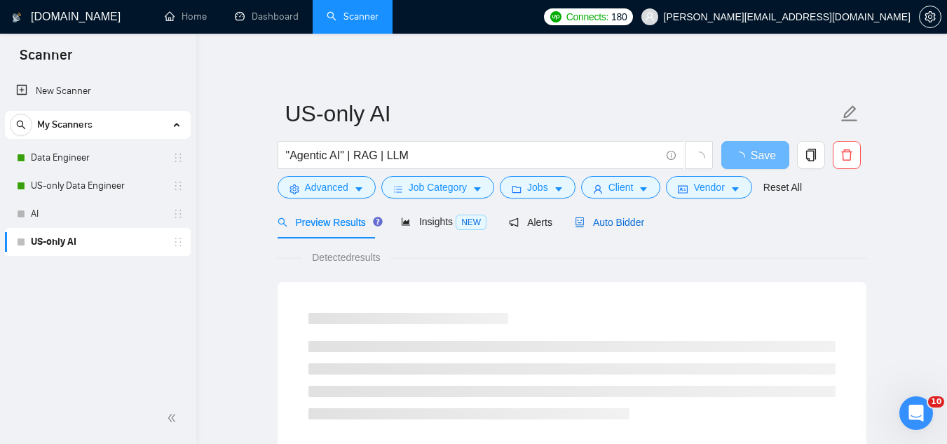
click at [610, 225] on span "Auto Bidder" at bounding box center [609, 222] width 69 height 11
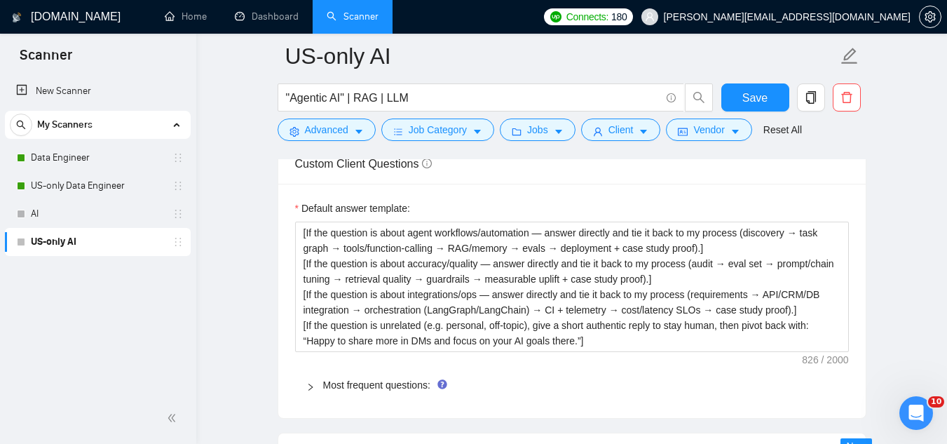
scroll to position [2102, 0]
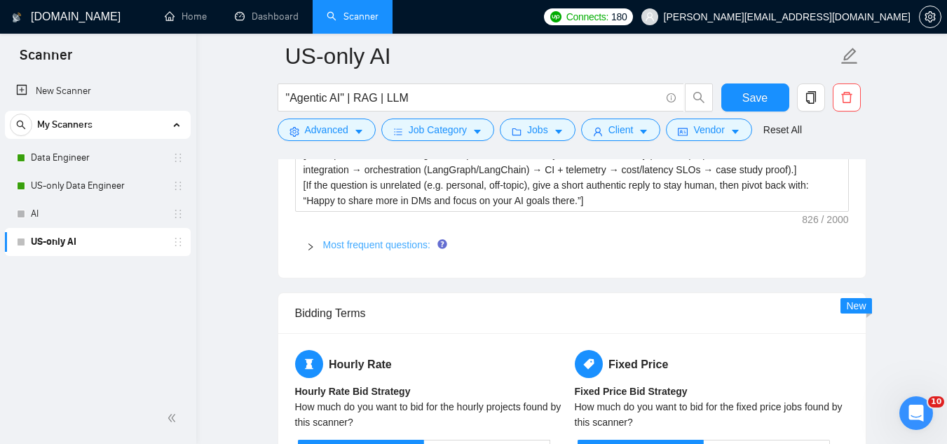
click at [373, 242] on link "Most frequent questions:" at bounding box center [376, 244] width 107 height 11
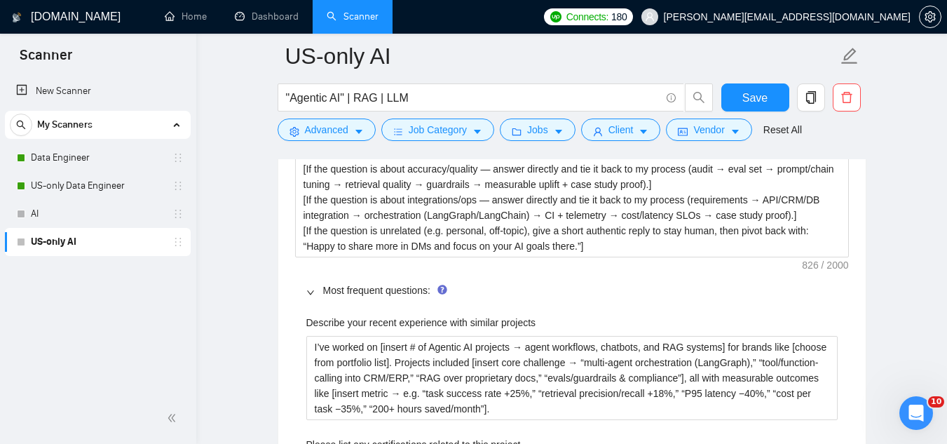
scroll to position [2032, 0]
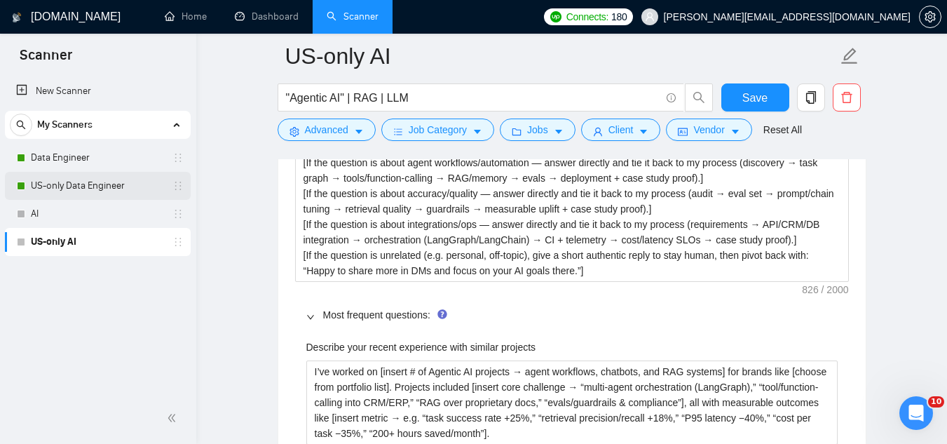
click at [112, 184] on link "US-only Data Engineer" at bounding box center [97, 186] width 133 height 28
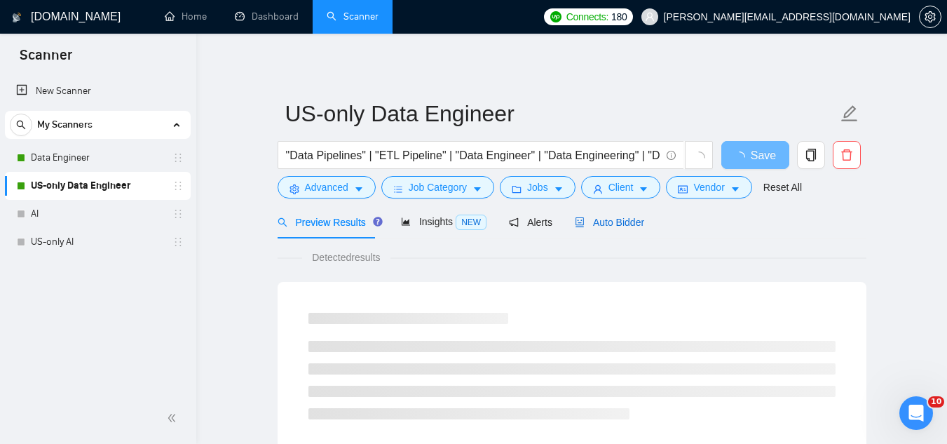
click at [606, 214] on div "Auto Bidder" at bounding box center [609, 221] width 69 height 15
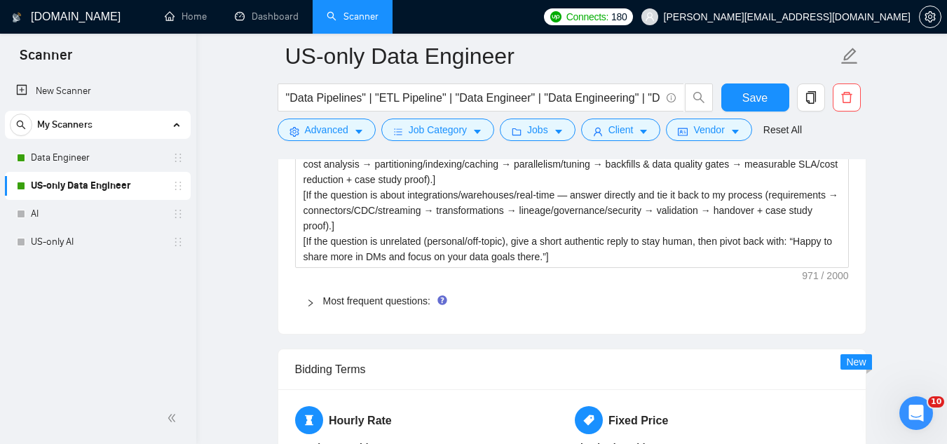
scroll to position [2102, 0]
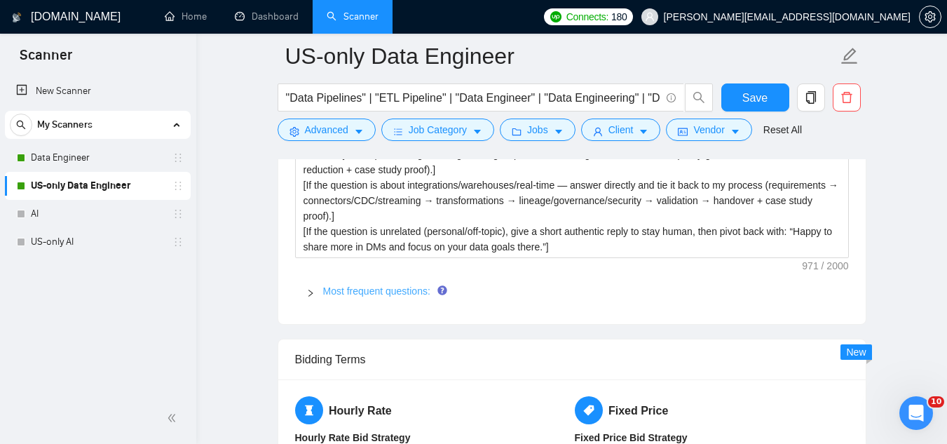
click at [388, 290] on link "Most frequent questions:" at bounding box center [376, 290] width 107 height 11
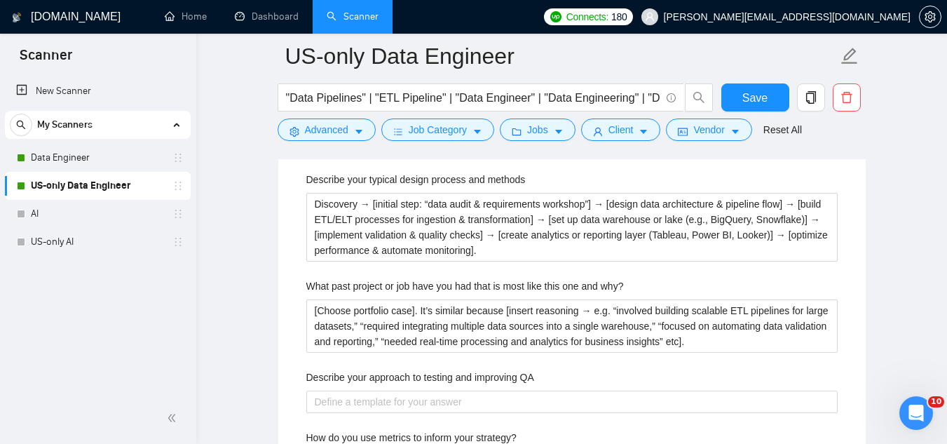
scroll to position [2733, 0]
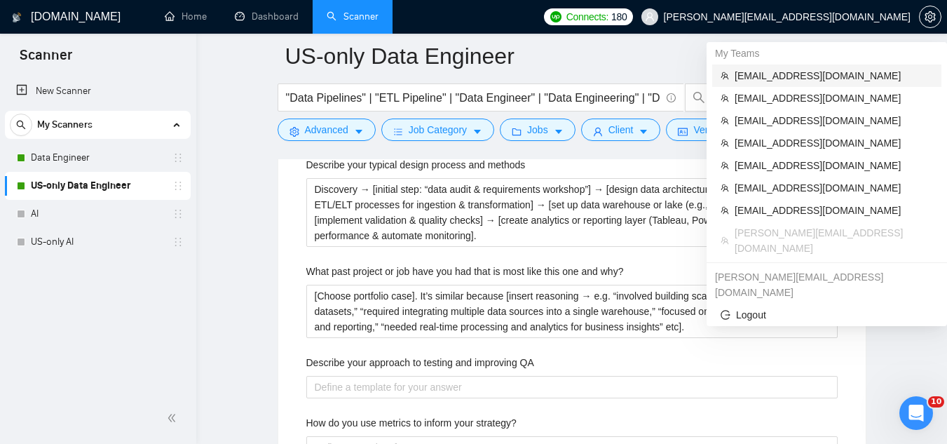
click at [760, 71] on span "[EMAIL_ADDRESS][DOMAIN_NAME]" at bounding box center [833, 75] width 198 height 15
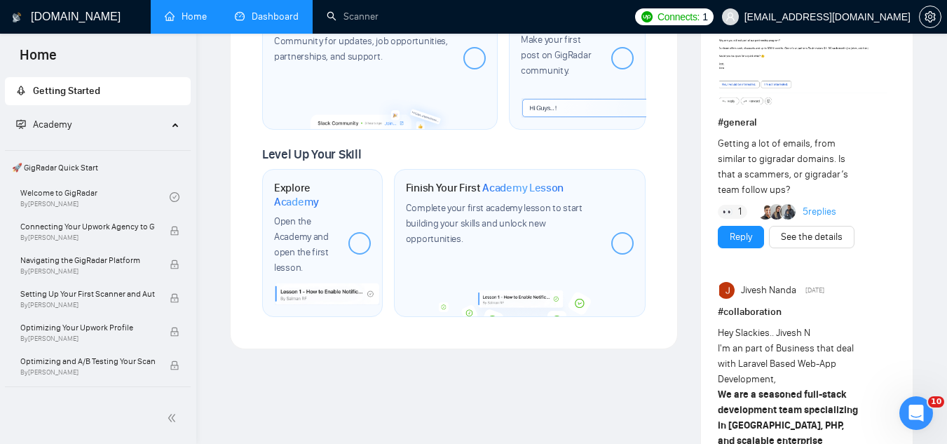
drag, startPoint x: 289, startPoint y: 20, endPoint x: 307, endPoint y: 32, distance: 21.2
click at [289, 20] on link "Dashboard" at bounding box center [267, 17] width 64 height 12
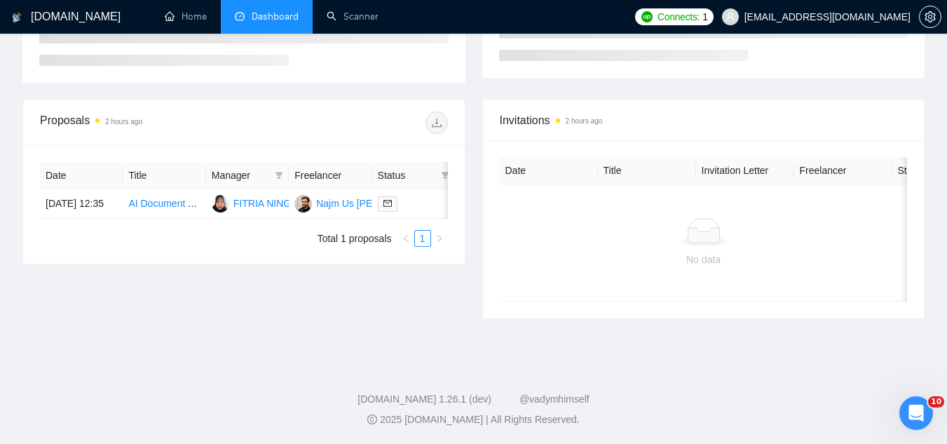
scroll to position [302, 0]
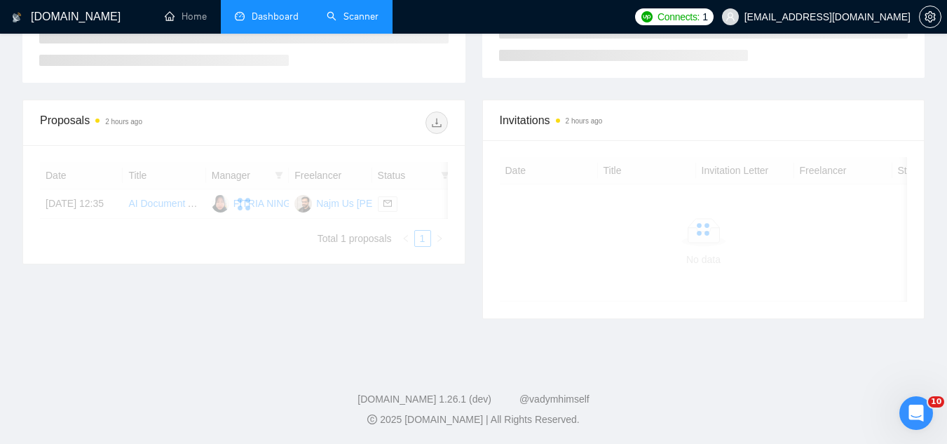
click at [353, 22] on link "Scanner" at bounding box center [353, 17] width 52 height 12
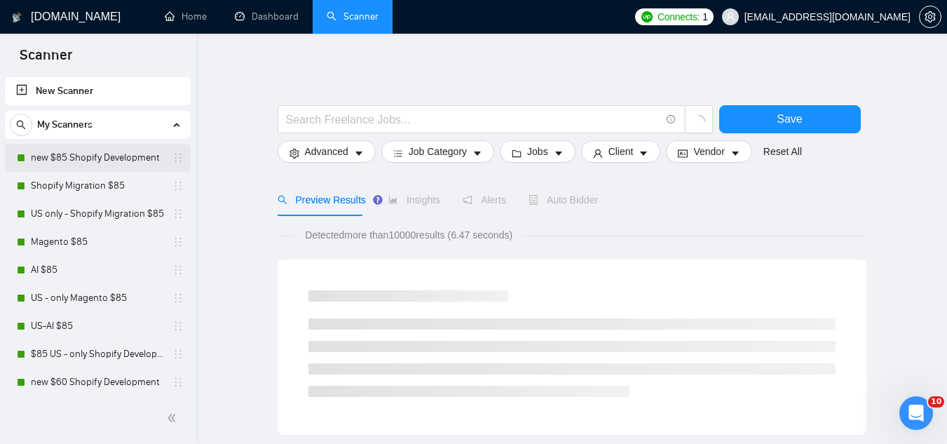
click at [108, 155] on link "new $85 Shopify Development" at bounding box center [97, 158] width 133 height 28
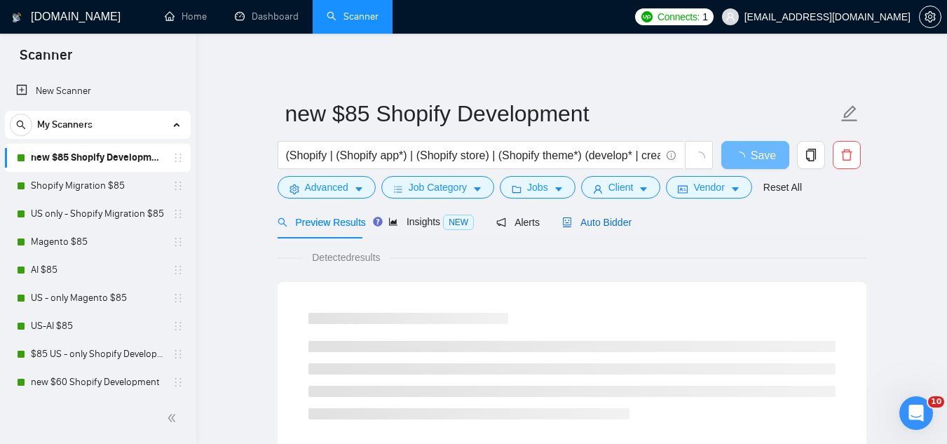
click at [598, 224] on span "Auto Bidder" at bounding box center [596, 222] width 69 height 11
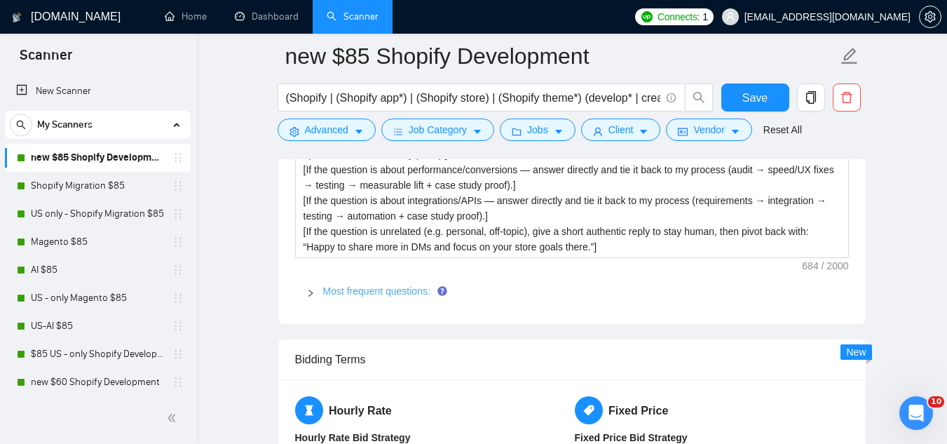
click at [376, 285] on link "Most frequent questions:" at bounding box center [376, 290] width 107 height 11
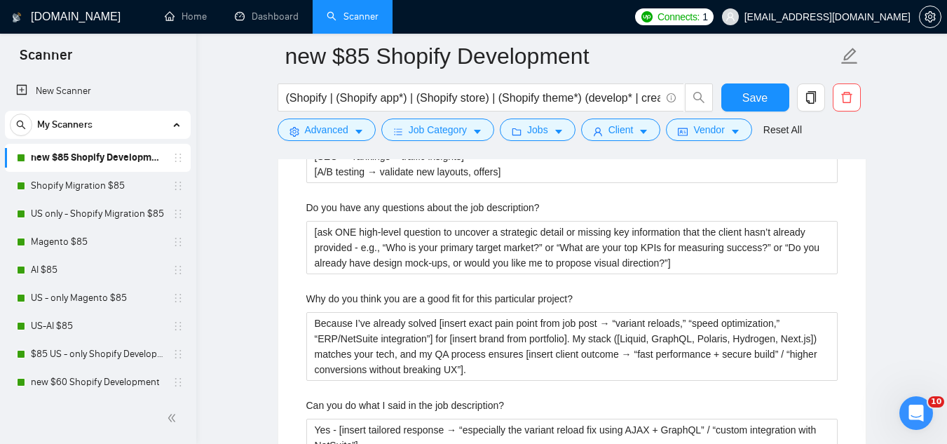
scroll to position [3013, 0]
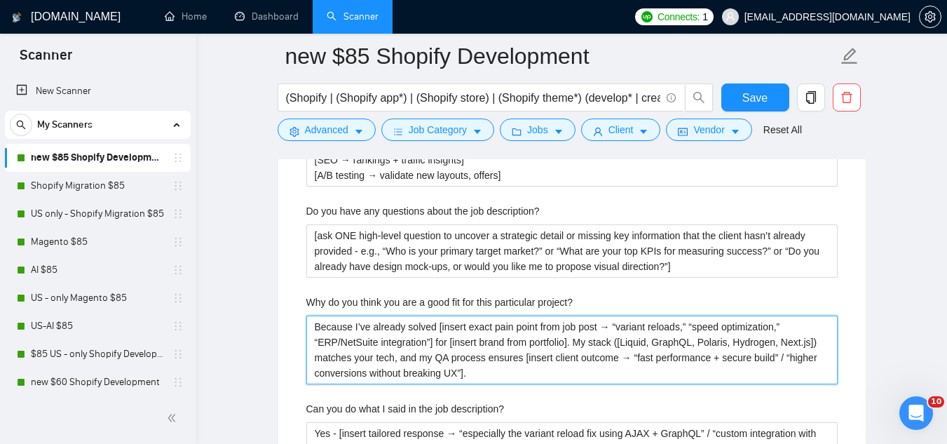
click at [369, 315] on project\? "Because I’ve already solved [insert exact pain point from job post → “variant r…" at bounding box center [571, 349] width 531 height 69
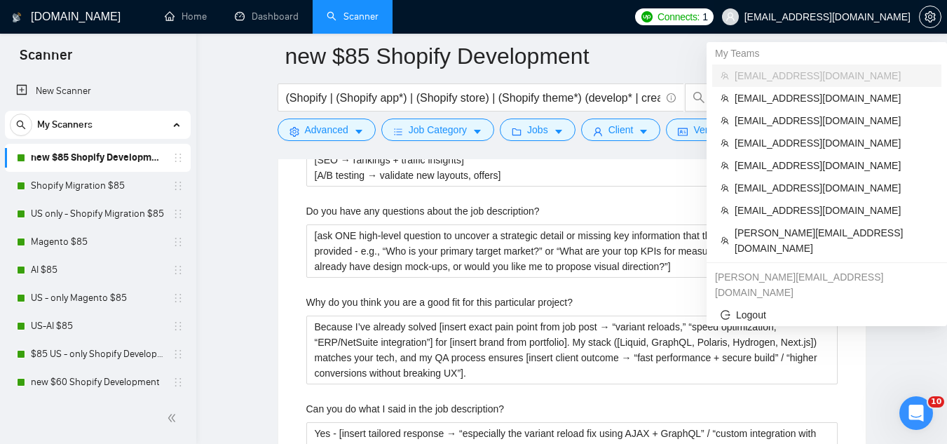
click at [861, 17] on span "[EMAIL_ADDRESS][DOMAIN_NAME]" at bounding box center [827, 17] width 166 height 0
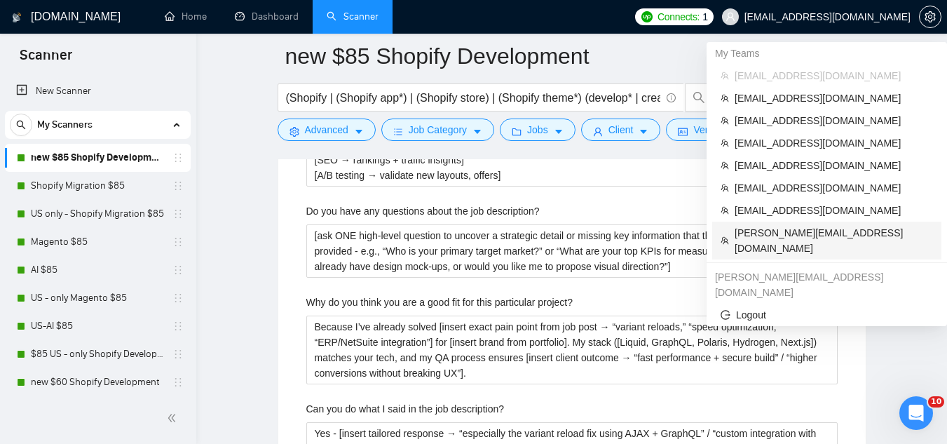
click at [781, 235] on span "[PERSON_NAME][EMAIL_ADDRESS][DOMAIN_NAME]" at bounding box center [833, 240] width 198 height 31
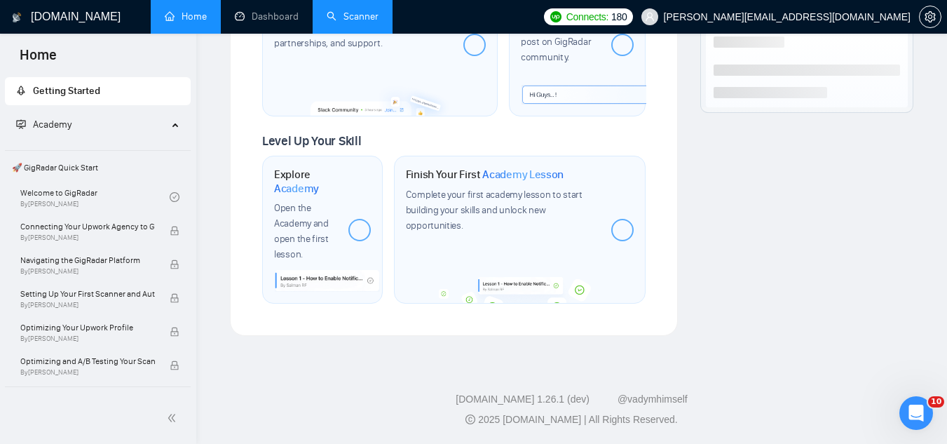
scroll to position [845, 0]
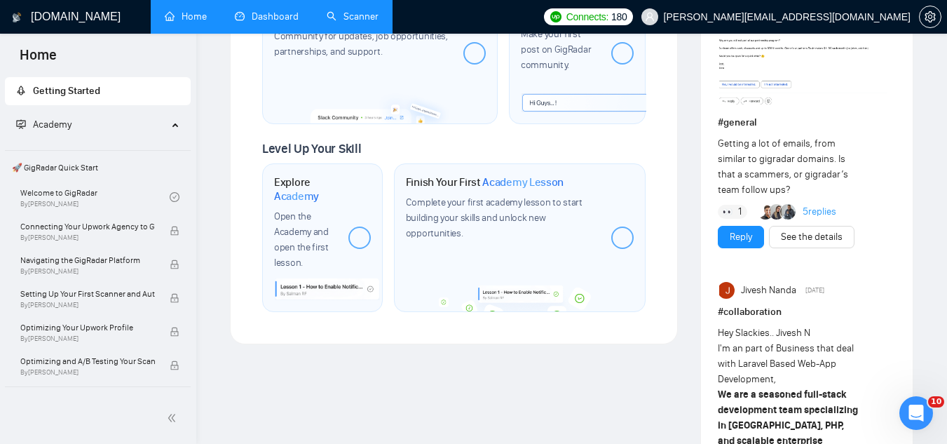
click at [266, 15] on link "Dashboard" at bounding box center [267, 17] width 64 height 12
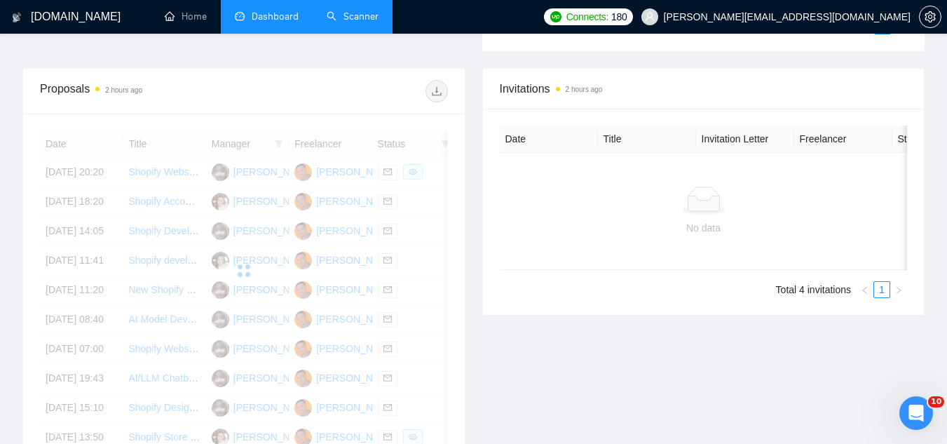
scroll to position [401, 0]
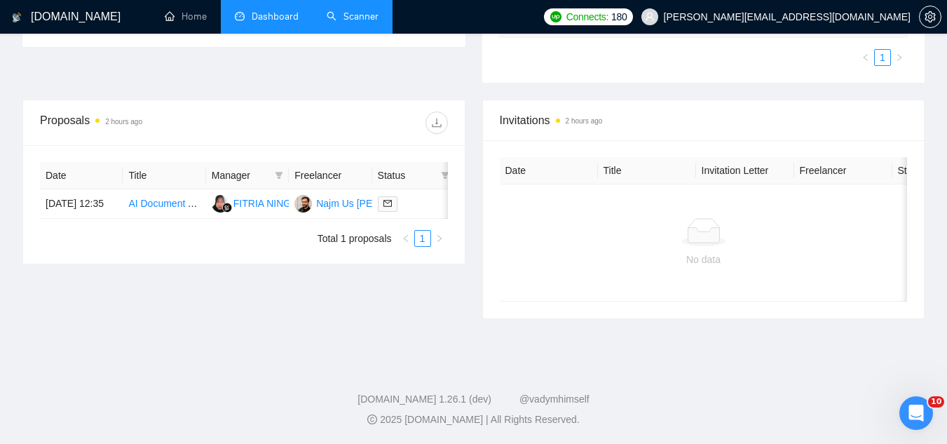
click at [360, 15] on link "Scanner" at bounding box center [353, 17] width 52 height 12
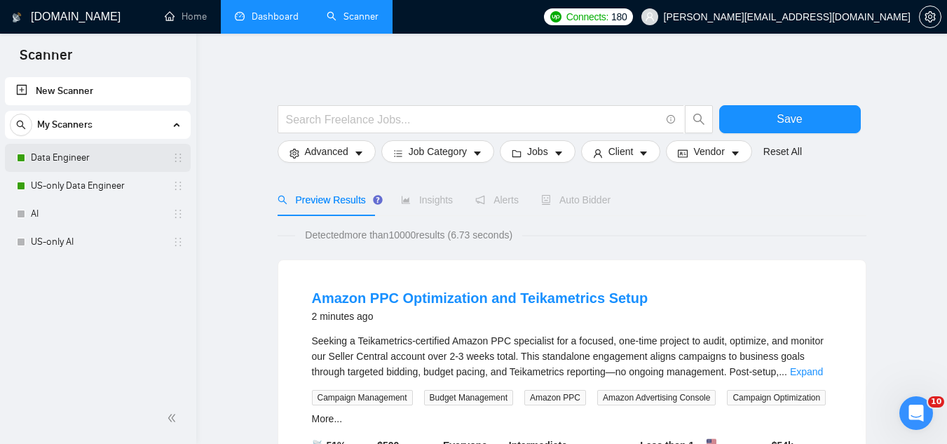
click at [126, 166] on link "Data Engineer" at bounding box center [97, 158] width 133 height 28
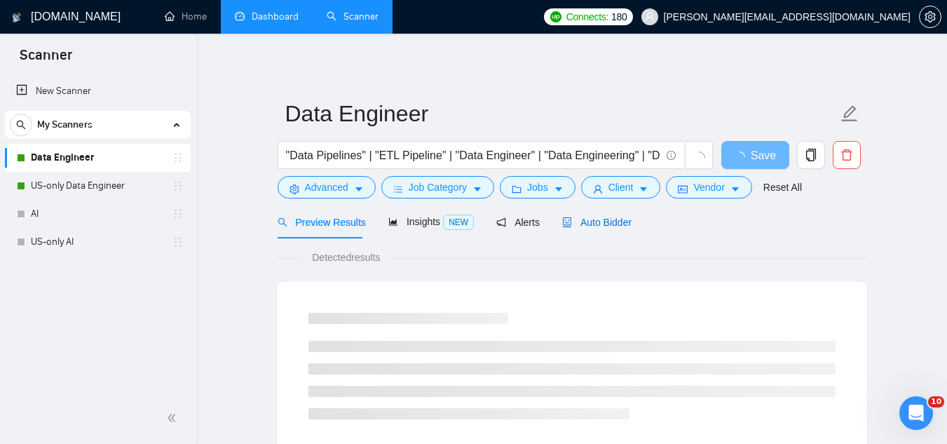
click at [622, 222] on span "Auto Bidder" at bounding box center [596, 222] width 69 height 11
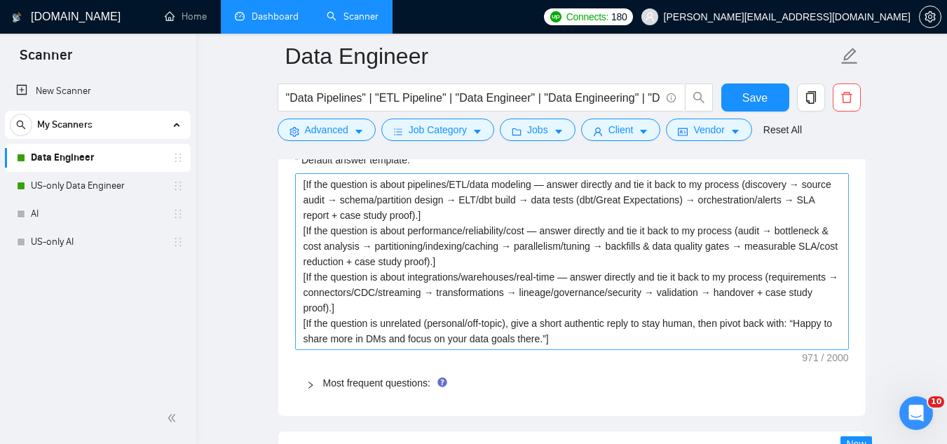
scroll to position [2032, 0]
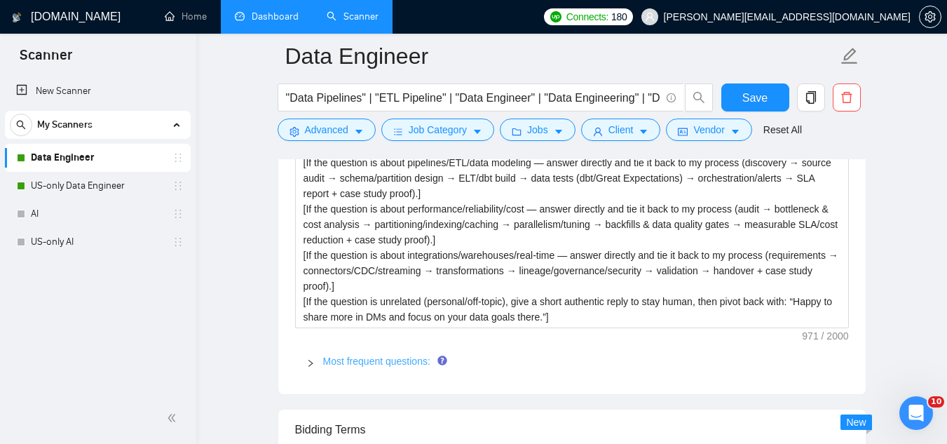
click at [412, 361] on link "Most frequent questions:" at bounding box center [376, 360] width 107 height 11
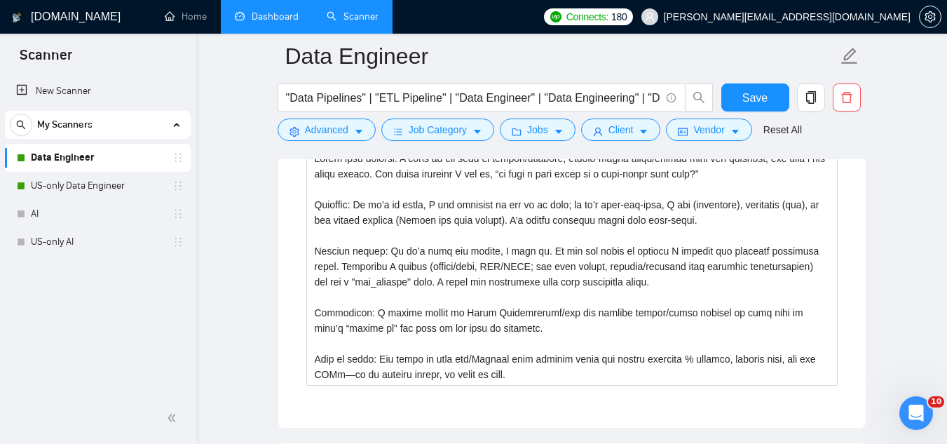
scroll to position [2803, 0]
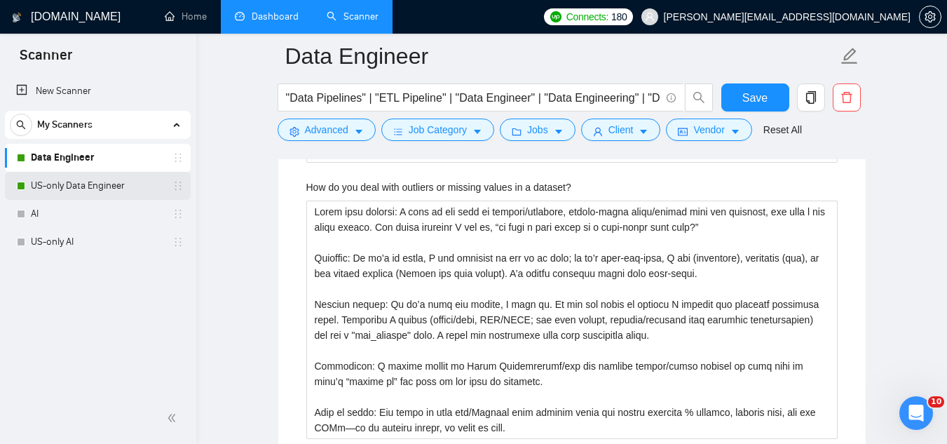
click at [115, 186] on link "US-only Data Engineer" at bounding box center [97, 186] width 133 height 28
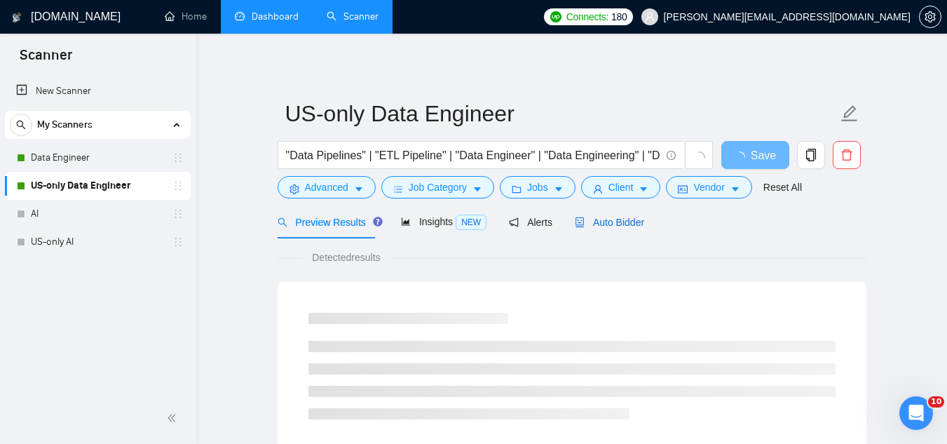
click at [594, 224] on span "Auto Bidder" at bounding box center [609, 222] width 69 height 11
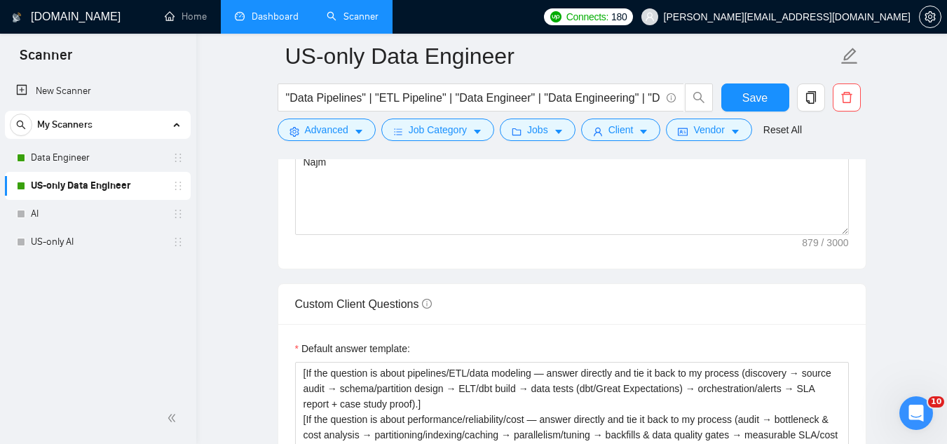
scroll to position [2032, 0]
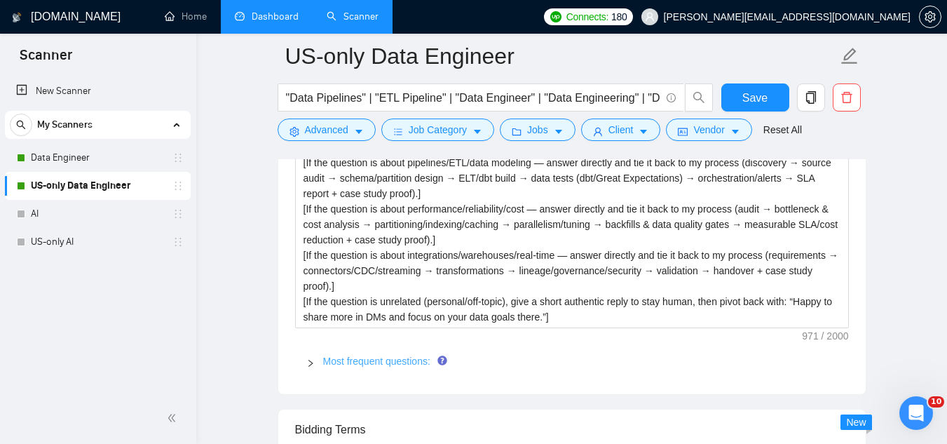
click at [380, 365] on link "Most frequent questions:" at bounding box center [376, 360] width 107 height 11
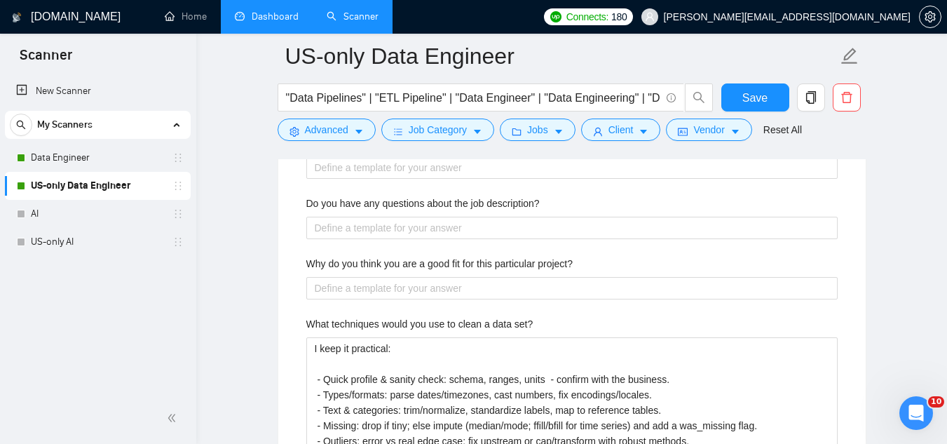
scroll to position [3013, 0]
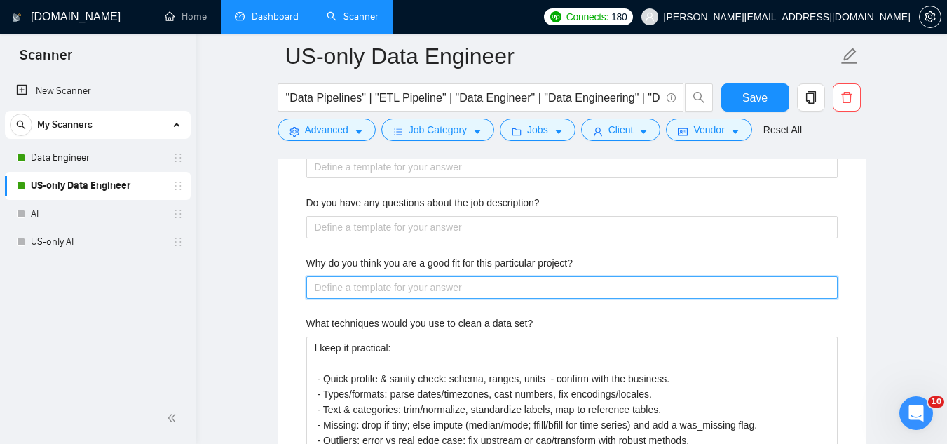
click at [417, 288] on project\? "Why do you think you are a good fit for this particular project?" at bounding box center [571, 287] width 531 height 22
paste project\? "Because I’ve already solved [insert exact pain point from job post → “slow ETL …"
type project\? "Because I’ve already solved [insert exact pain point from job post → “slow ETL …"
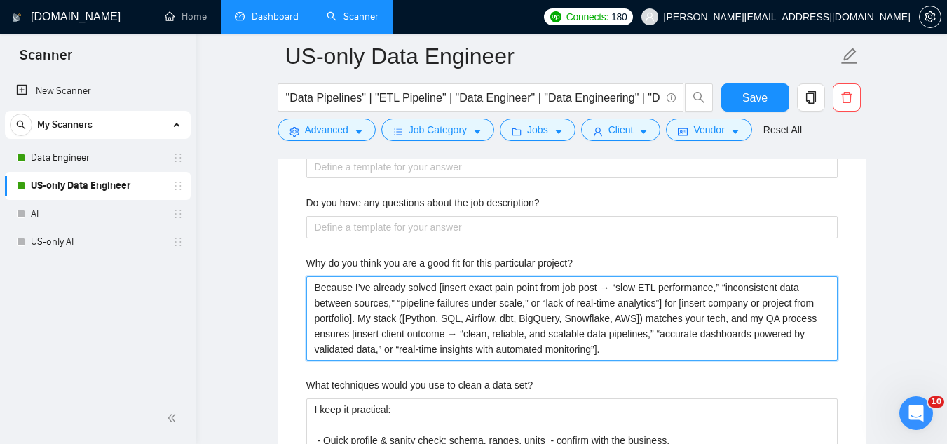
click at [608, 287] on project\? "Because I’ve already solved [insert exact pain point from job post → “slow ETL …" at bounding box center [571, 318] width 531 height 84
type project\? "Because I’ve already solved [insert exact pain point from job post → e“slow ETL…"
type project\? "Because I’ve already solved [insert exact pain point from job post → e.“slow ET…"
type project\? "Because I’ve already solved [insert exact pain point from job post → e.g“slow E…"
type project\? "Because I’ve already solved [insert exact pain point from job post → e.g.“slow …"
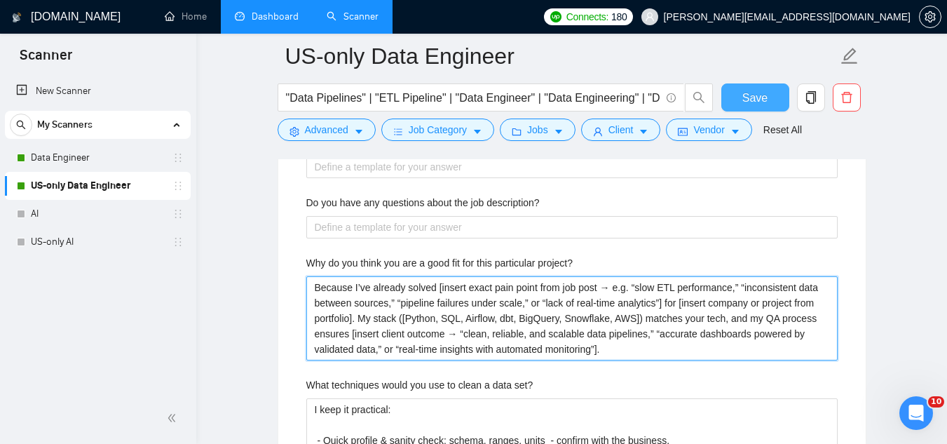
type project\? "Because I’ve already solved [insert exact pain point from job post → e.g. “slow…"
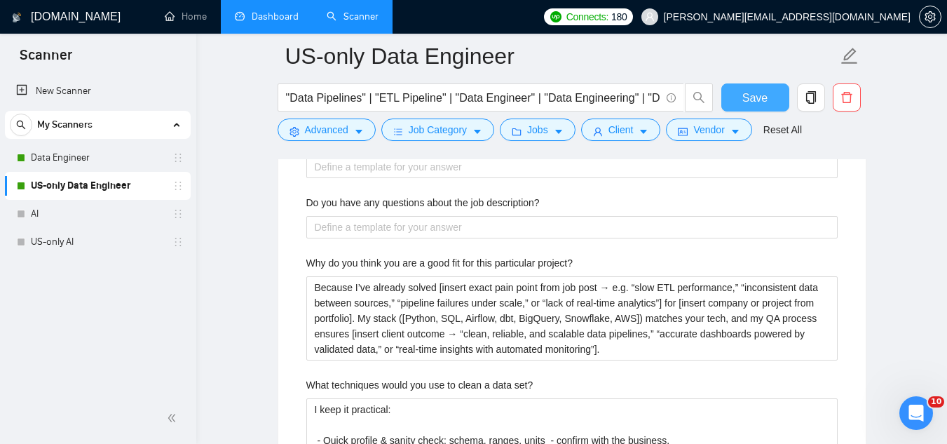
click at [747, 102] on span "Save" at bounding box center [754, 98] width 25 height 18
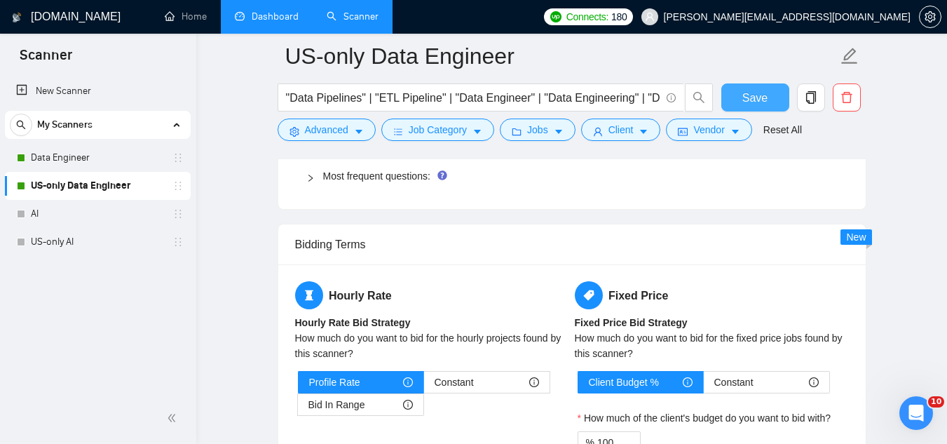
scroll to position [2102, 0]
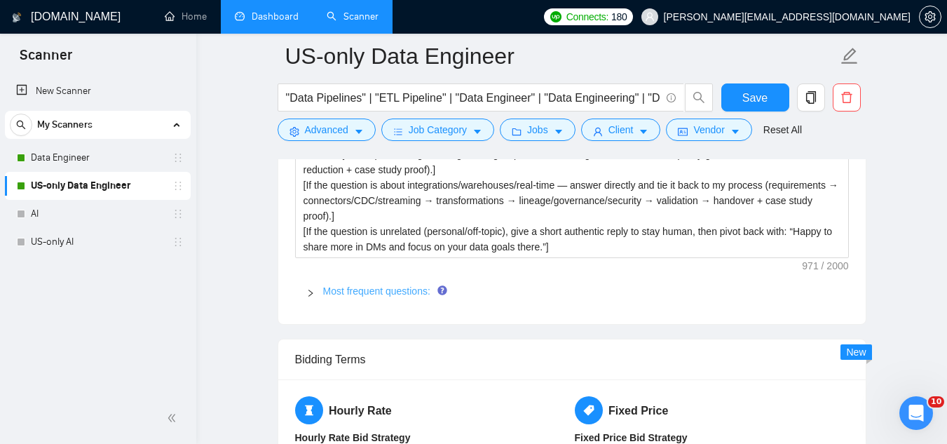
click at [405, 286] on link "Most frequent questions:" at bounding box center [376, 290] width 107 height 11
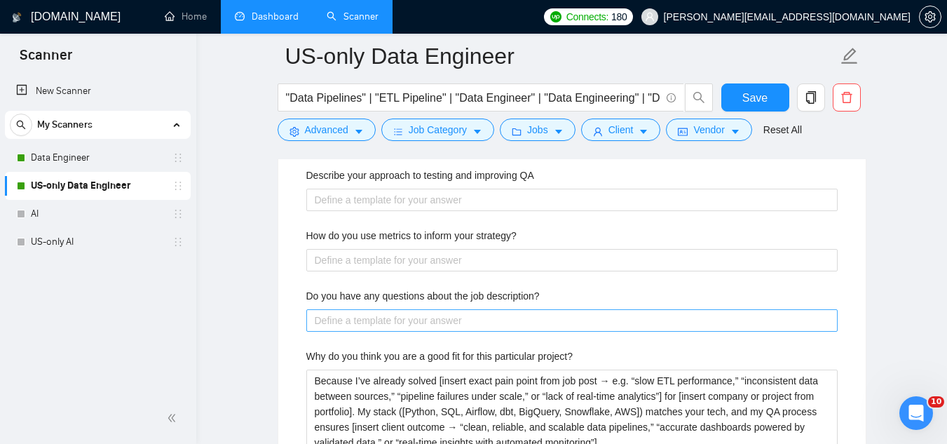
scroll to position [2943, 0]
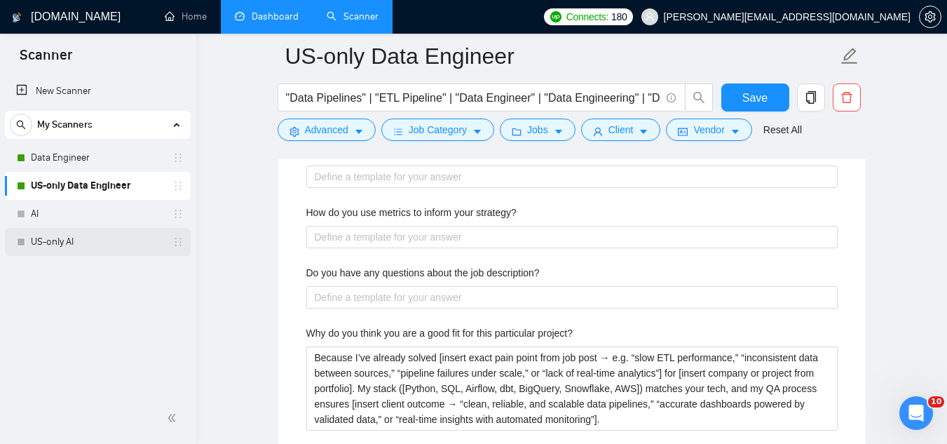
click at [108, 247] on link "US-only AI" at bounding box center [97, 242] width 133 height 28
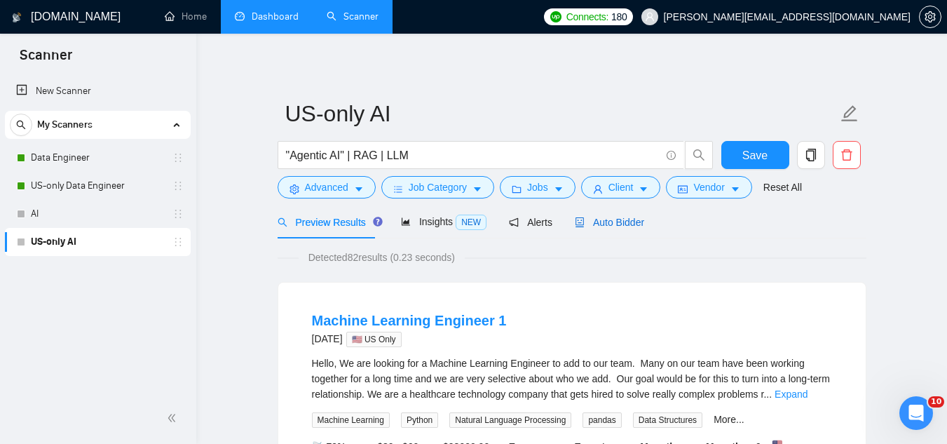
click at [591, 221] on span "Auto Bidder" at bounding box center [609, 222] width 69 height 11
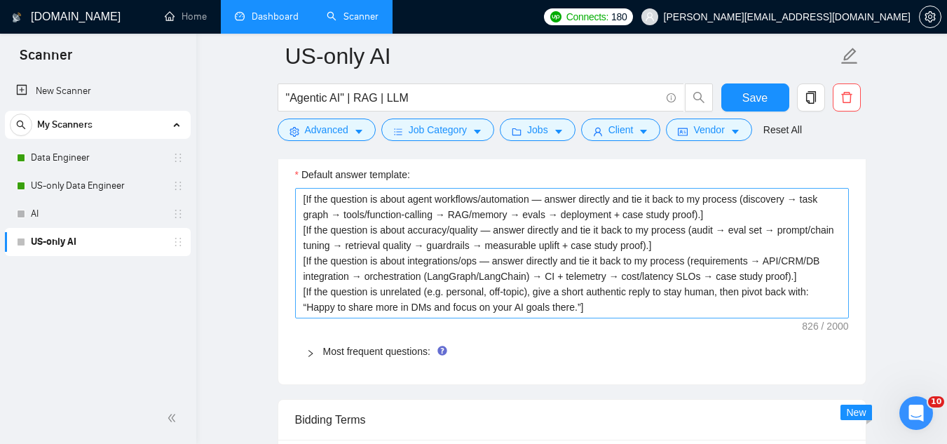
scroll to position [2102, 0]
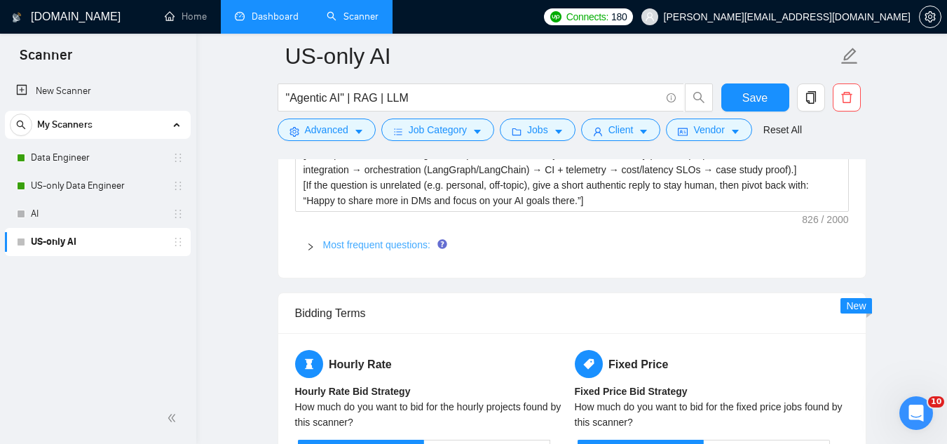
click at [340, 247] on link "Most frequent questions:" at bounding box center [376, 244] width 107 height 11
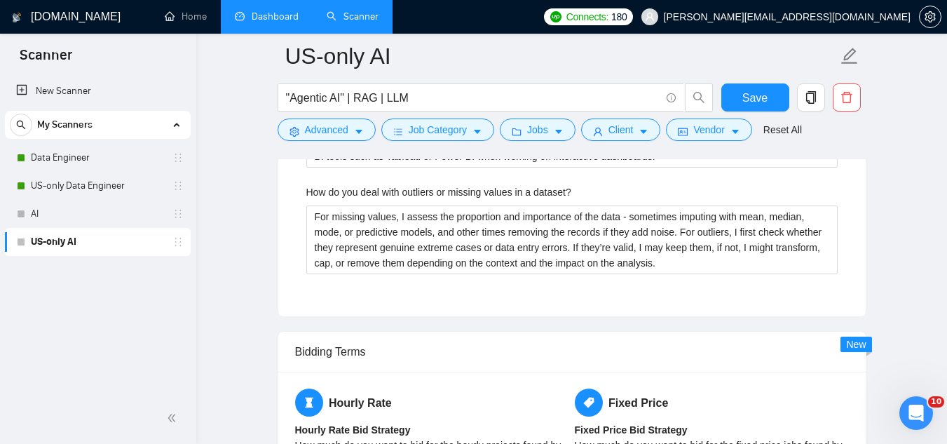
scroll to position [3574, 0]
click at [809, 17] on span "[PERSON_NAME][EMAIL_ADDRESS][DOMAIN_NAME]" at bounding box center [787, 17] width 247 height 0
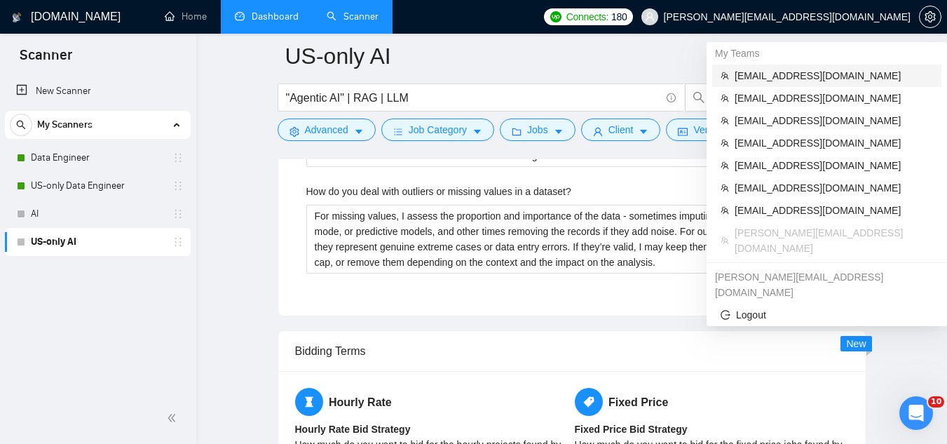
click at [798, 76] on span "[EMAIL_ADDRESS][DOMAIN_NAME]" at bounding box center [833, 75] width 198 height 15
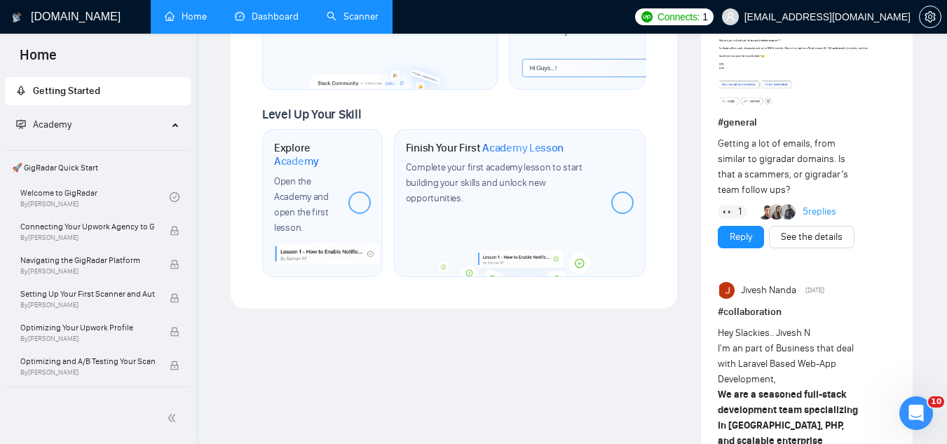
click at [275, 22] on link "Dashboard" at bounding box center [267, 17] width 64 height 12
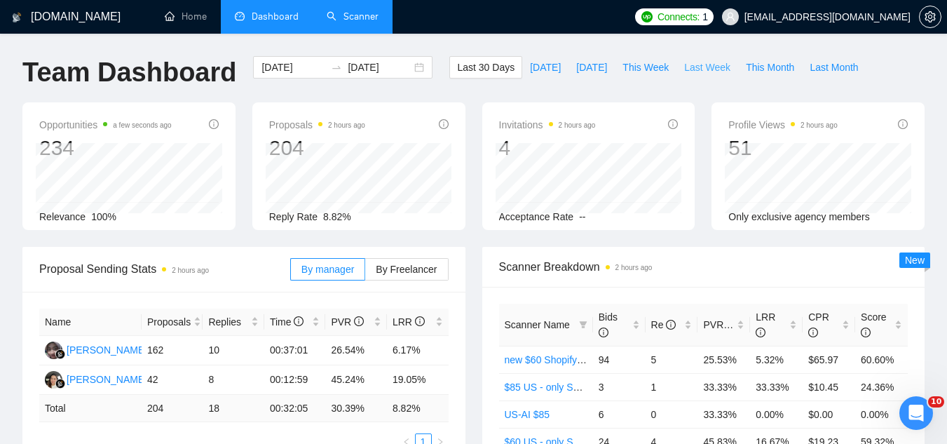
click at [695, 69] on span "Last Week" at bounding box center [707, 67] width 46 height 15
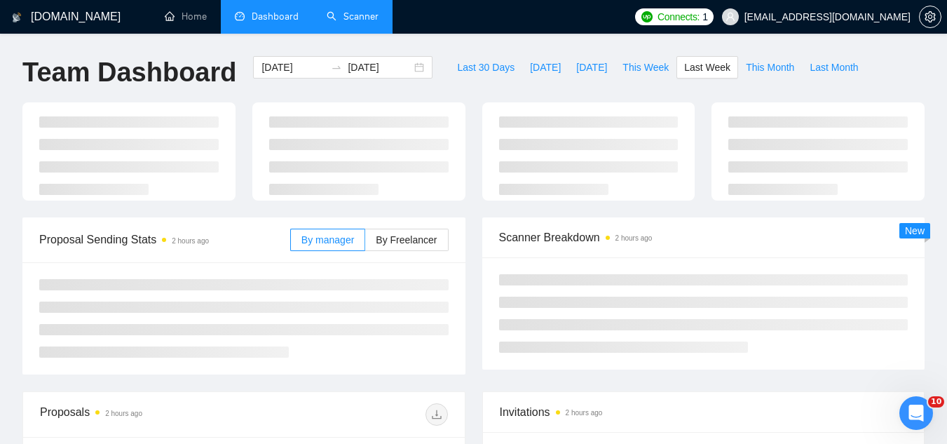
type input "[DATE]"
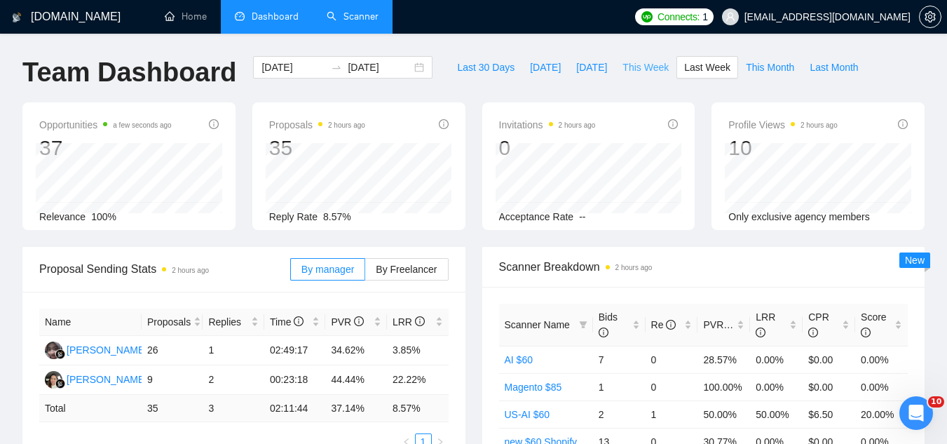
click at [641, 65] on span "This Week" at bounding box center [645, 67] width 46 height 15
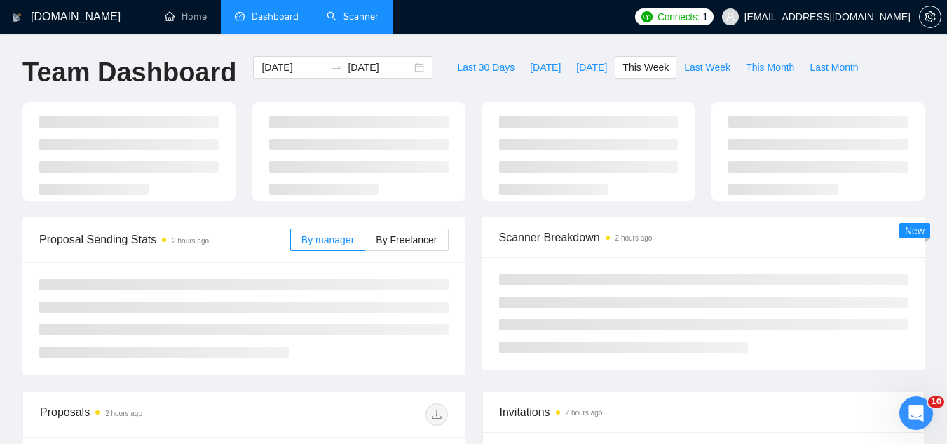
type input "[DATE]"
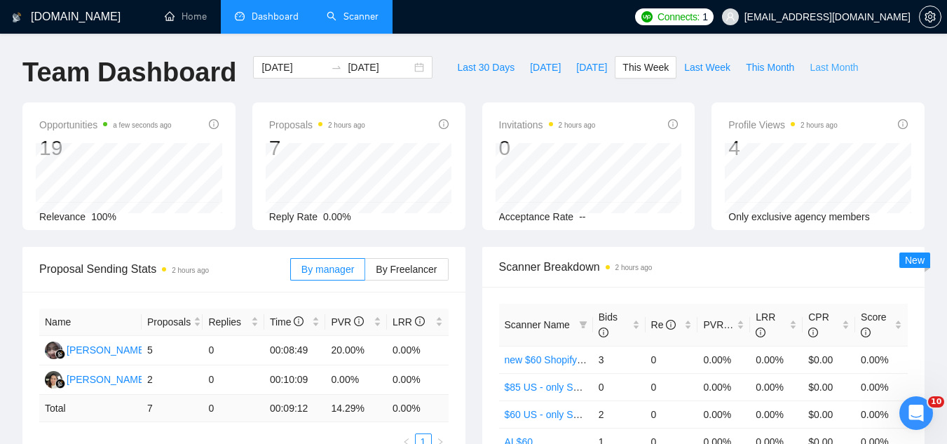
click at [809, 70] on span "Last Month" at bounding box center [833, 67] width 48 height 15
type input "[DATE]"
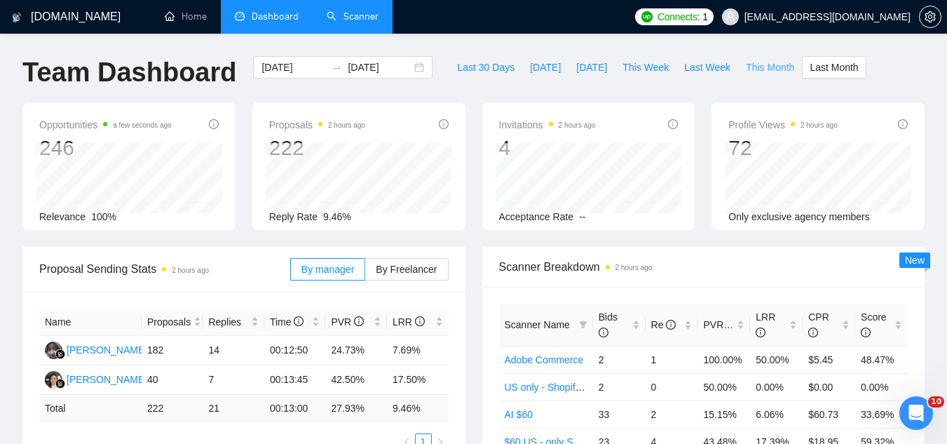
click at [750, 67] on span "This Month" at bounding box center [770, 67] width 48 height 15
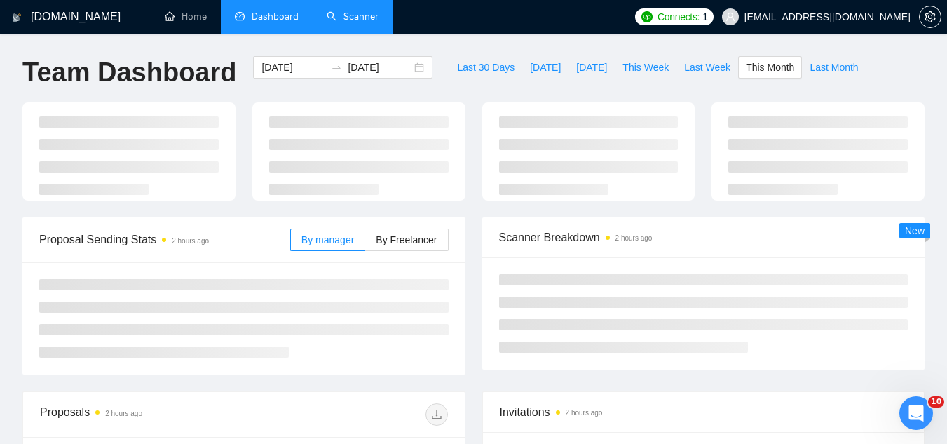
type input "[DATE]"
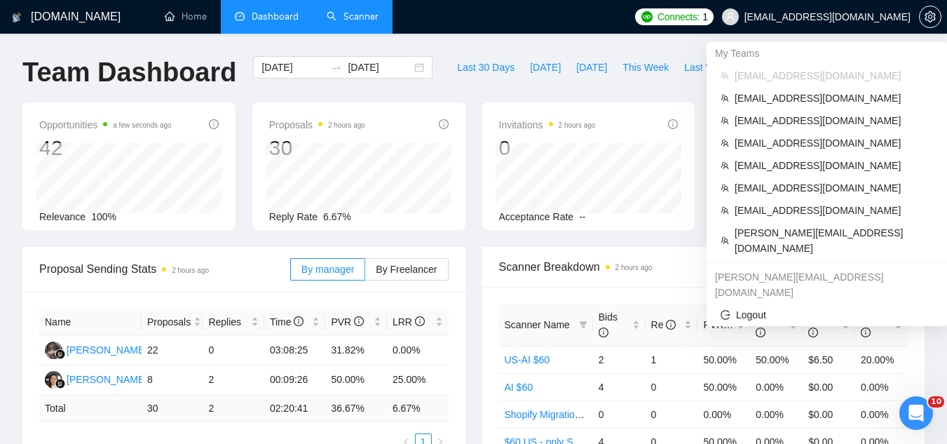
click at [814, 67] on li "[EMAIL_ADDRESS][DOMAIN_NAME]" at bounding box center [826, 75] width 229 height 22
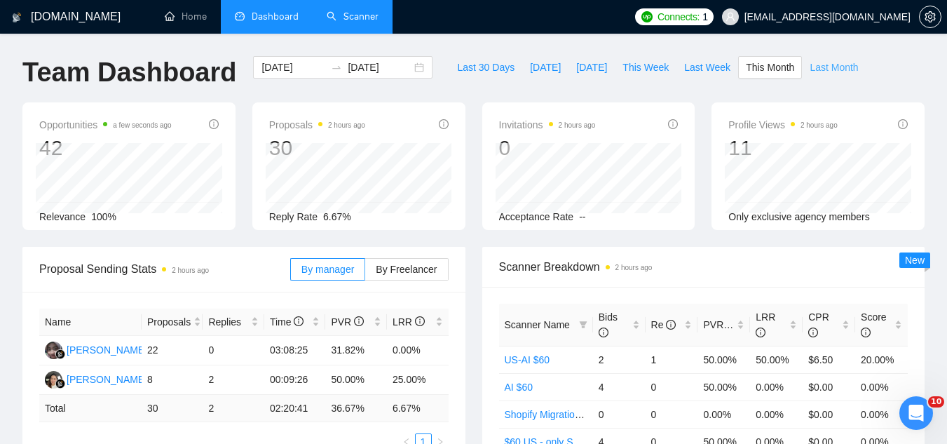
click at [816, 63] on span "Last Month" at bounding box center [833, 67] width 48 height 15
type input "[DATE]"
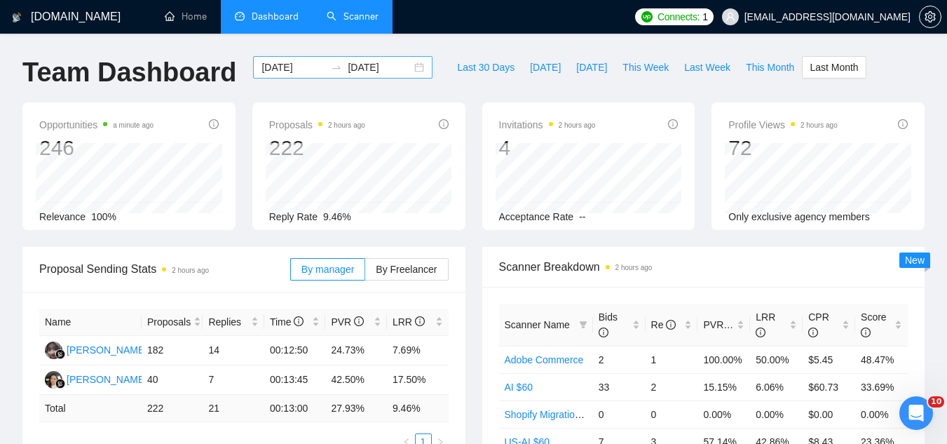
click at [268, 66] on input "[DATE]" at bounding box center [293, 67] width 64 height 15
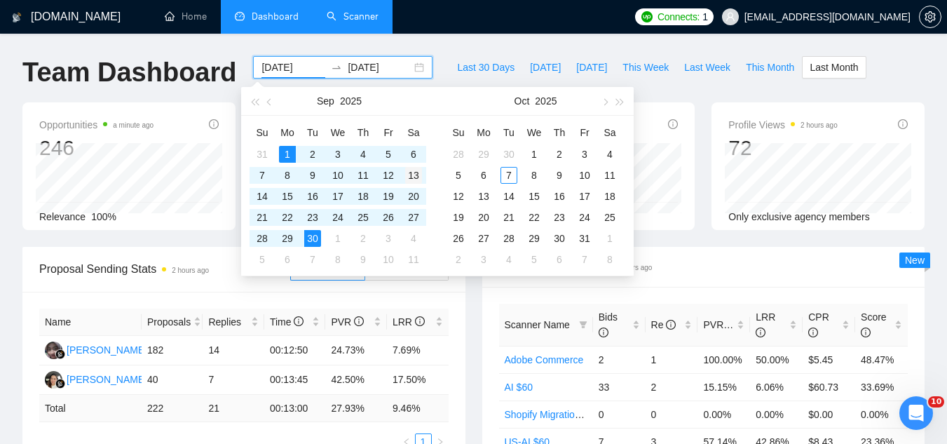
type input "[DATE]"
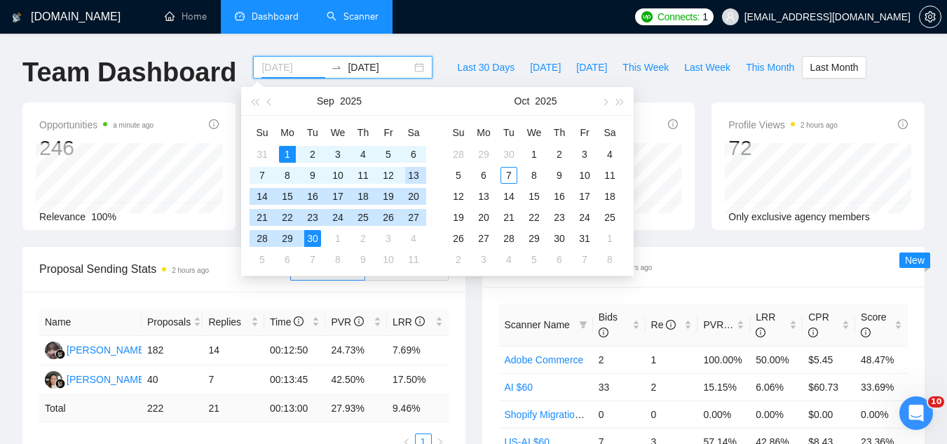
click at [422, 182] on div "13" at bounding box center [413, 175] width 17 height 17
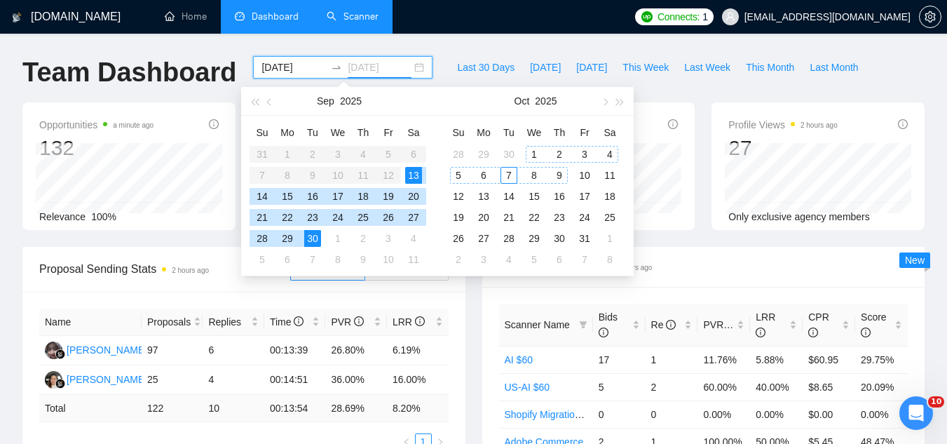
type input "[DATE]"
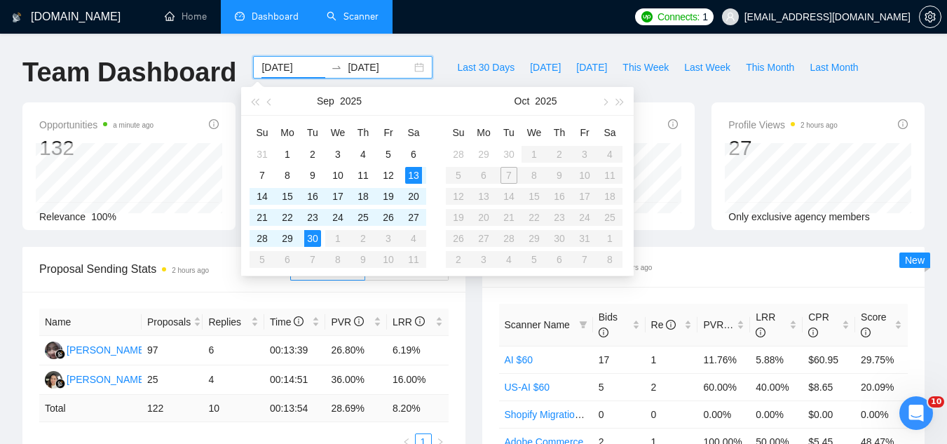
click at [261, 62] on input "[DATE]" at bounding box center [293, 67] width 64 height 15
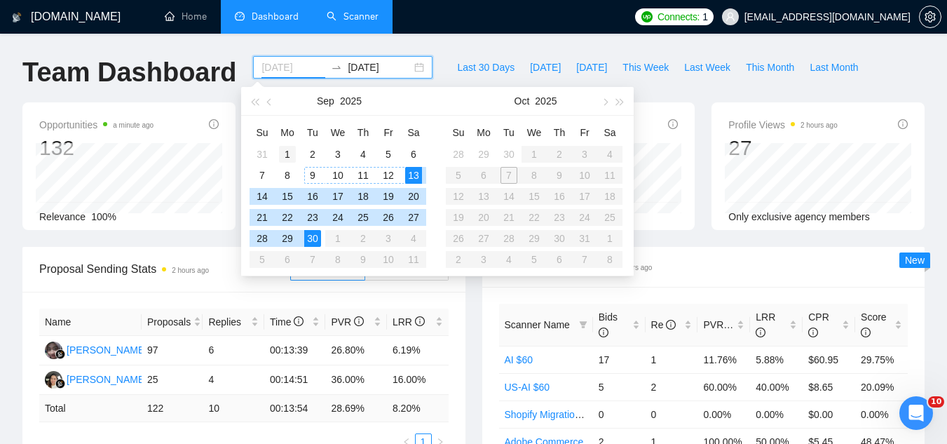
type input "[DATE]"
click at [288, 148] on div "1" at bounding box center [287, 154] width 17 height 17
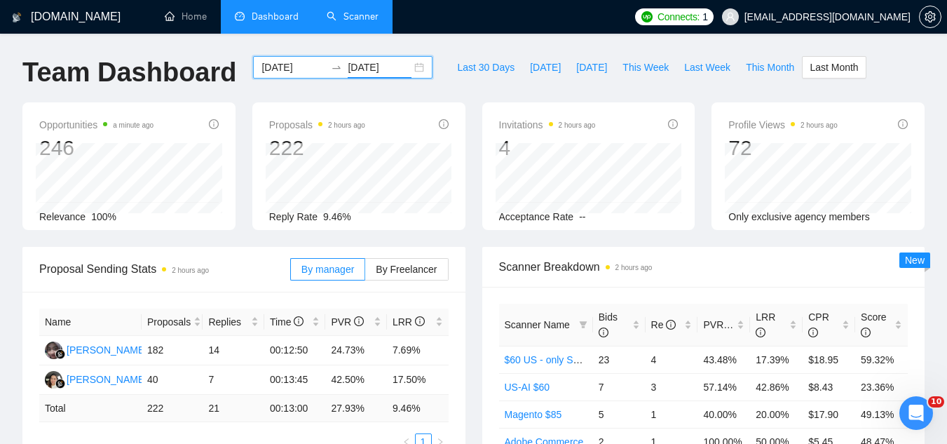
click at [355, 64] on input "[DATE]" at bounding box center [380, 67] width 64 height 15
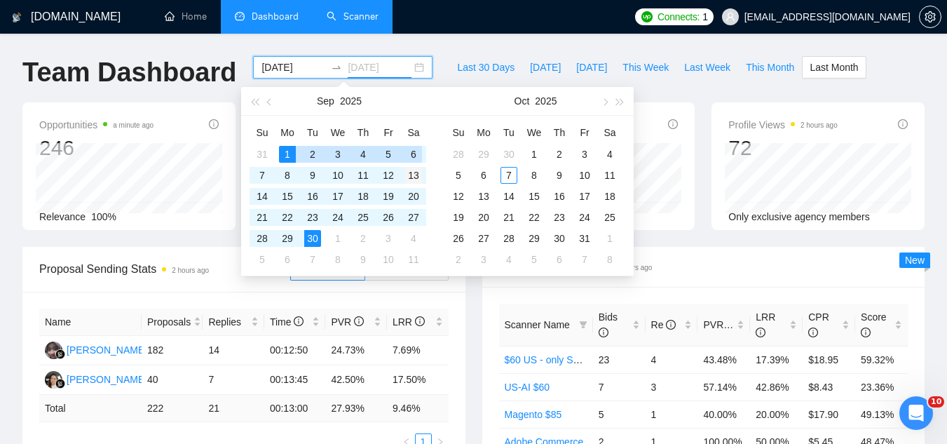
type input "[DATE]"
click at [412, 175] on div "13" at bounding box center [413, 175] width 17 height 17
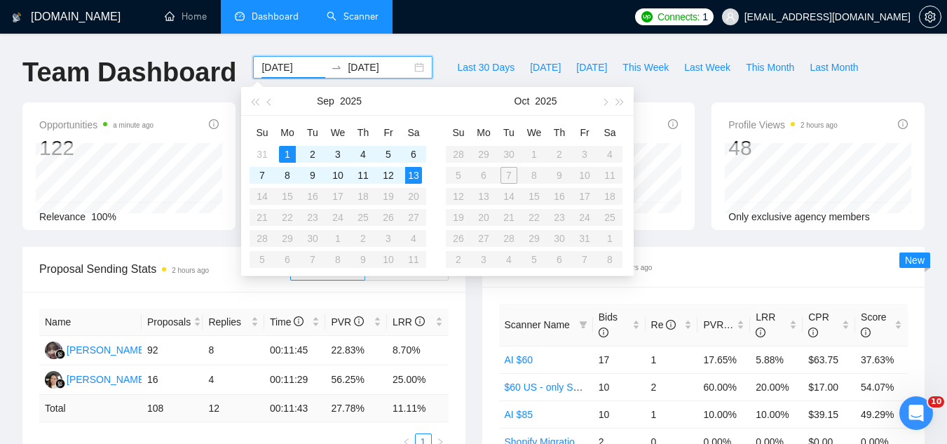
click at [731, 107] on div "Profile Views 2 hours ago 48 Only exclusive agency members" at bounding box center [817, 166] width 213 height 128
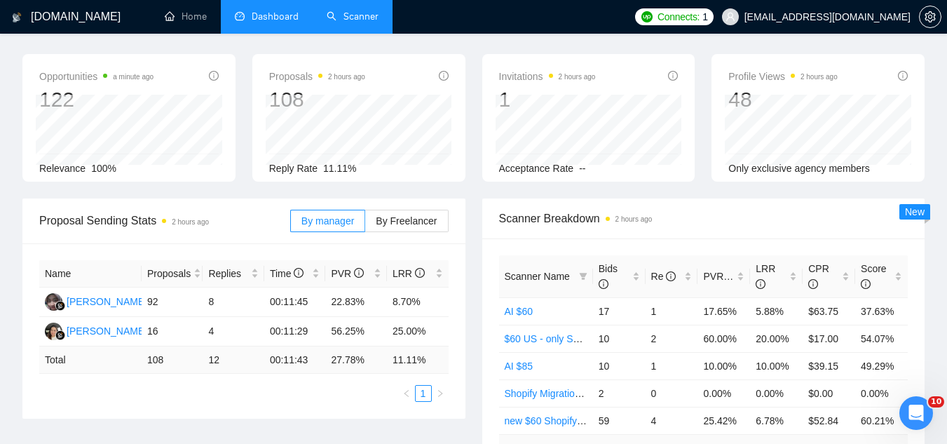
scroll to position [70, 0]
